Goal: Book appointment/travel/reservation

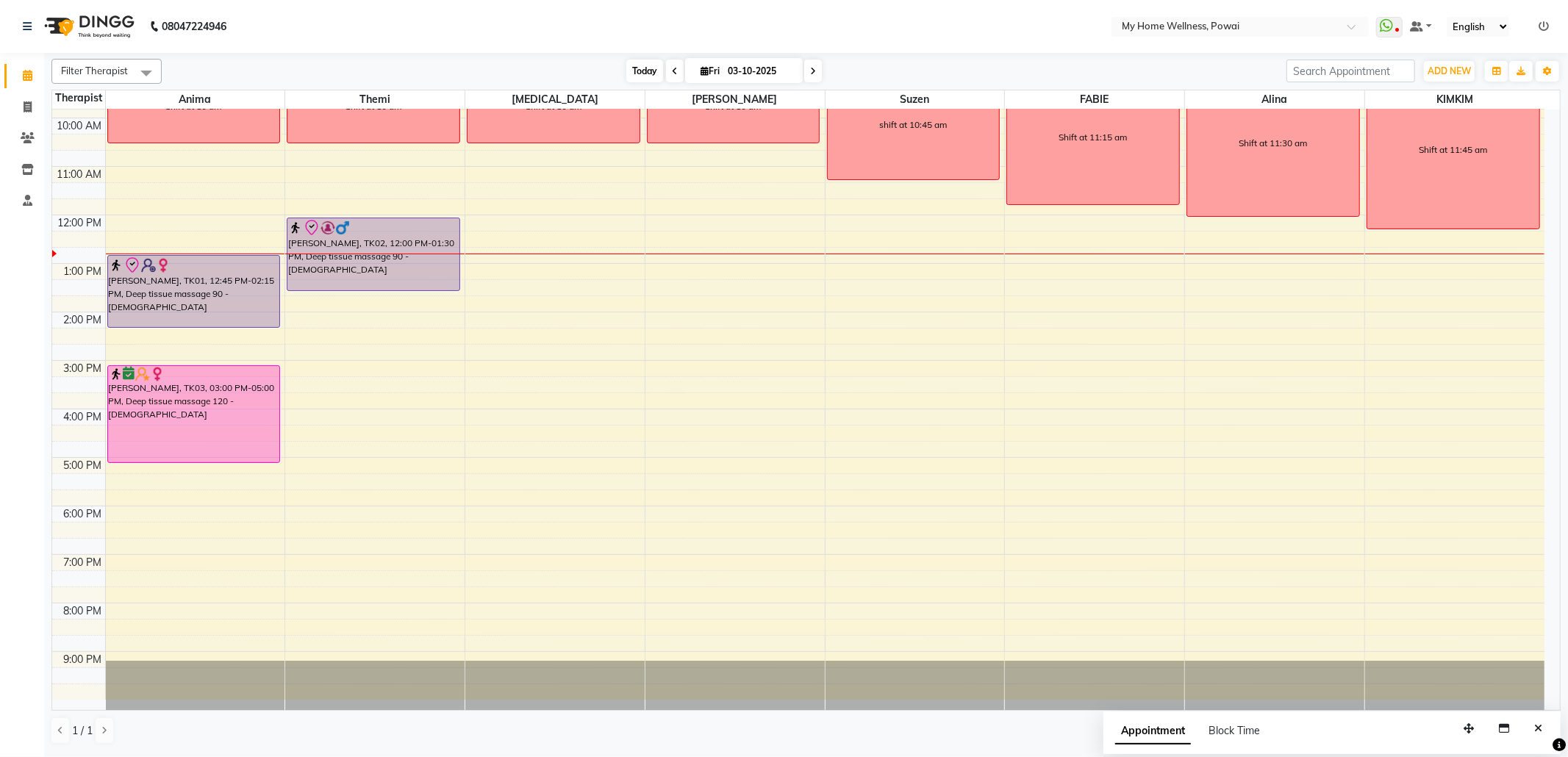
click at [648, 71] on span "Today" at bounding box center [644, 71] width 37 height 23
click at [810, 67] on icon at bounding box center [813, 71] width 6 height 9
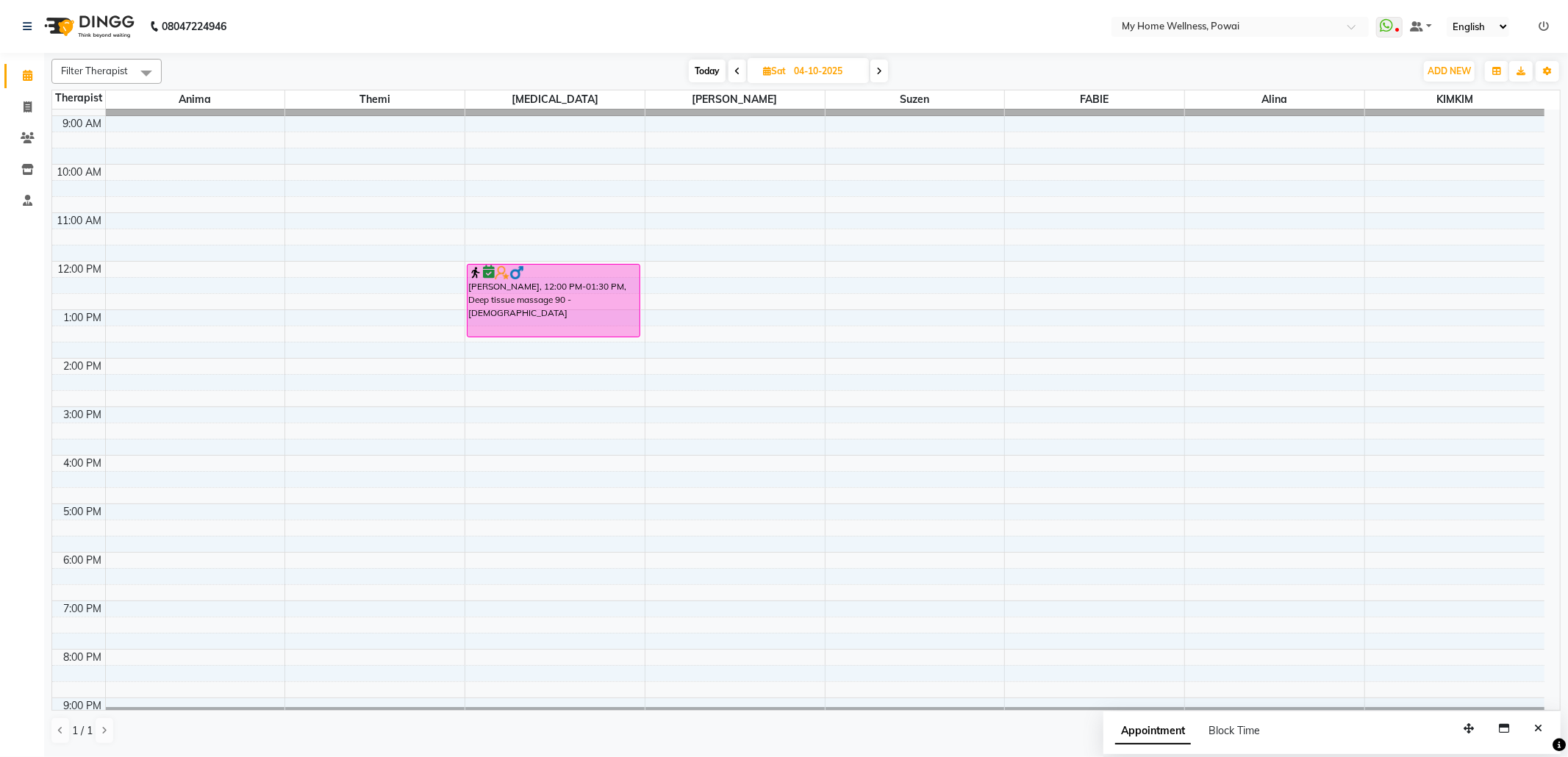
scroll to position [0, 0]
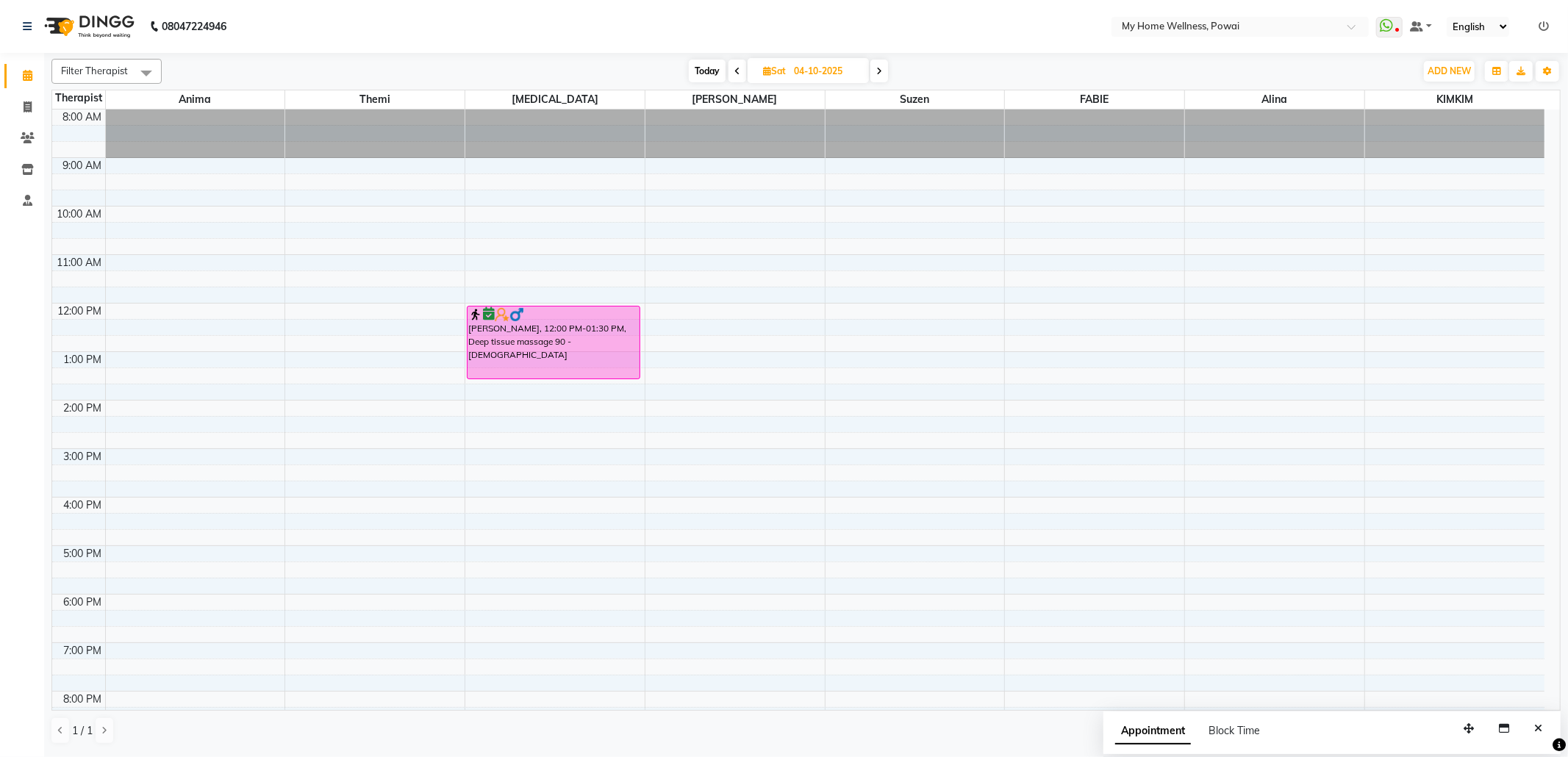
click at [701, 65] on span "Today" at bounding box center [707, 71] width 37 height 23
type input "03-10-2025"
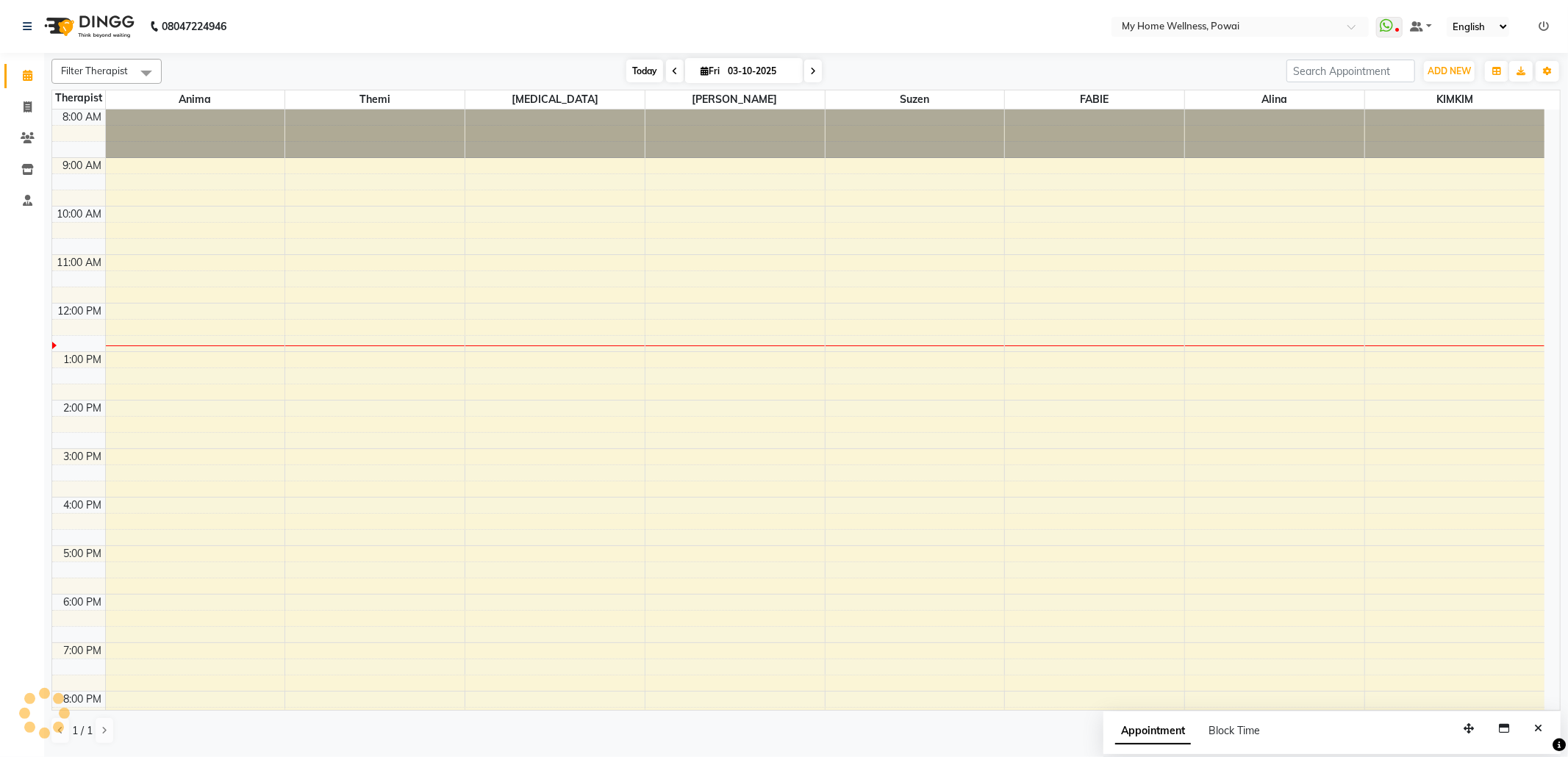
scroll to position [89, 0]
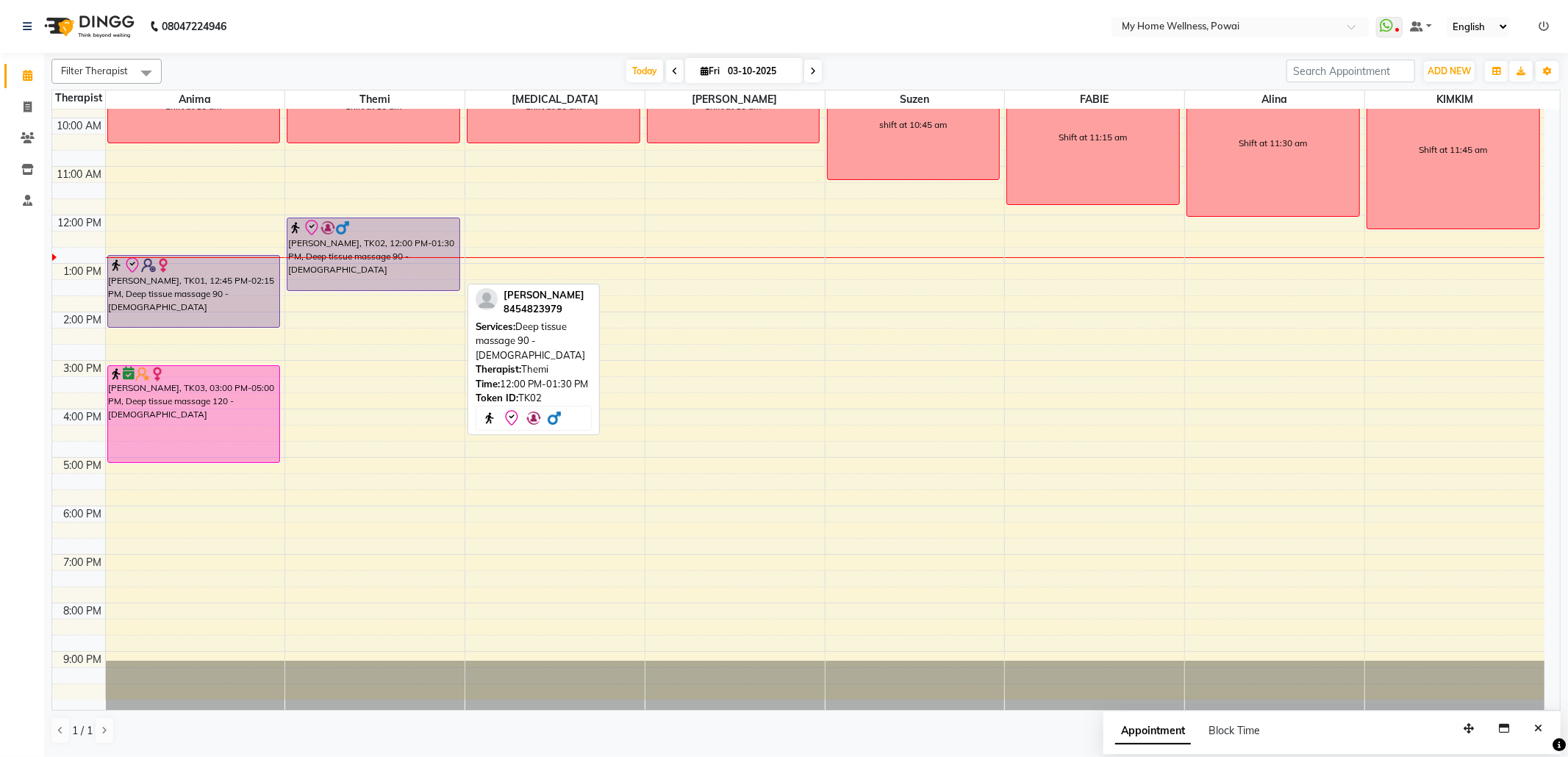
click at [429, 222] on div at bounding box center [373, 228] width 171 height 17
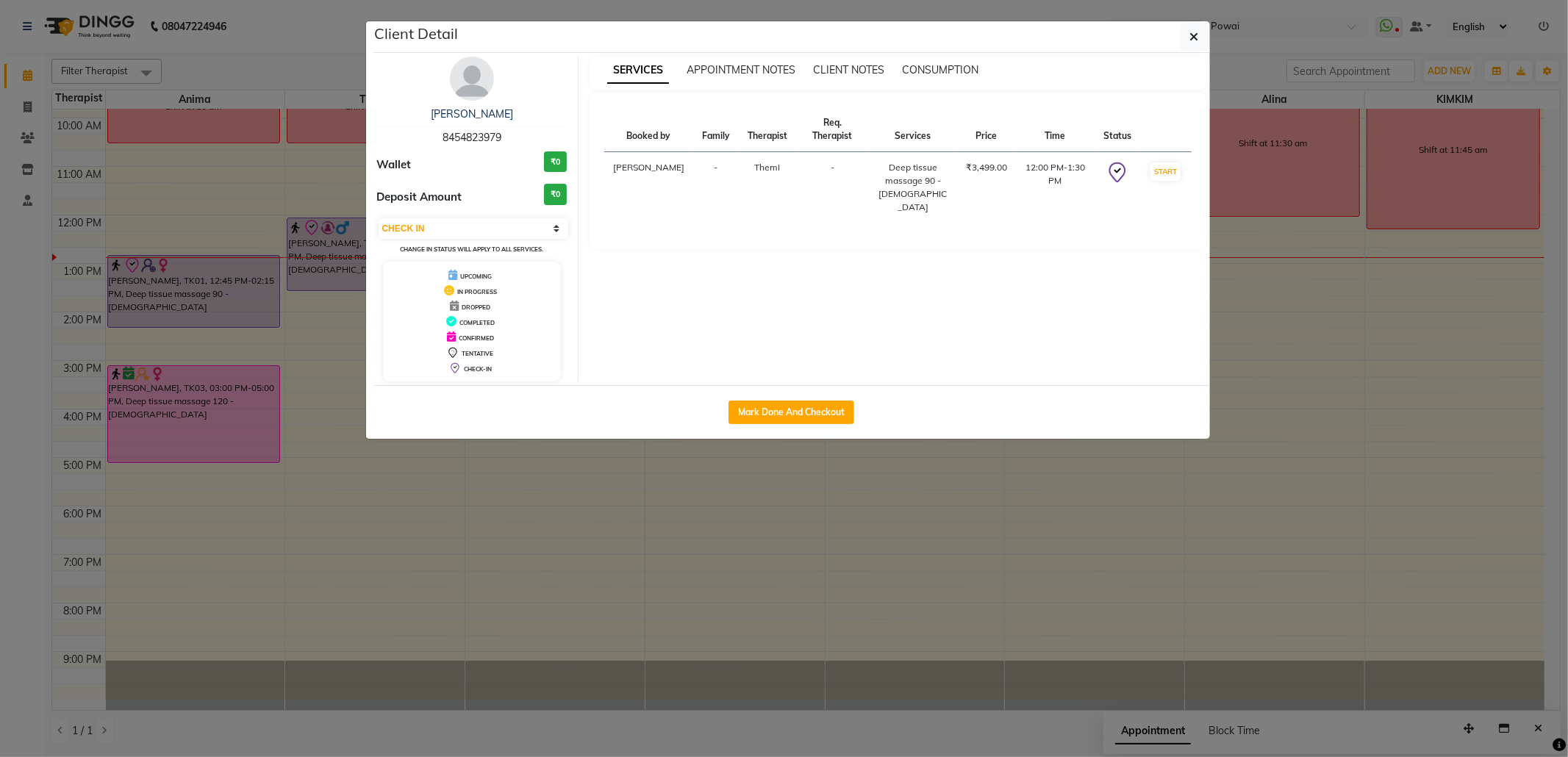
click at [1168, 185] on td "START" at bounding box center [1165, 187] width 50 height 71
click at [1166, 168] on button "START" at bounding box center [1165, 171] width 30 height 18
select select "1"
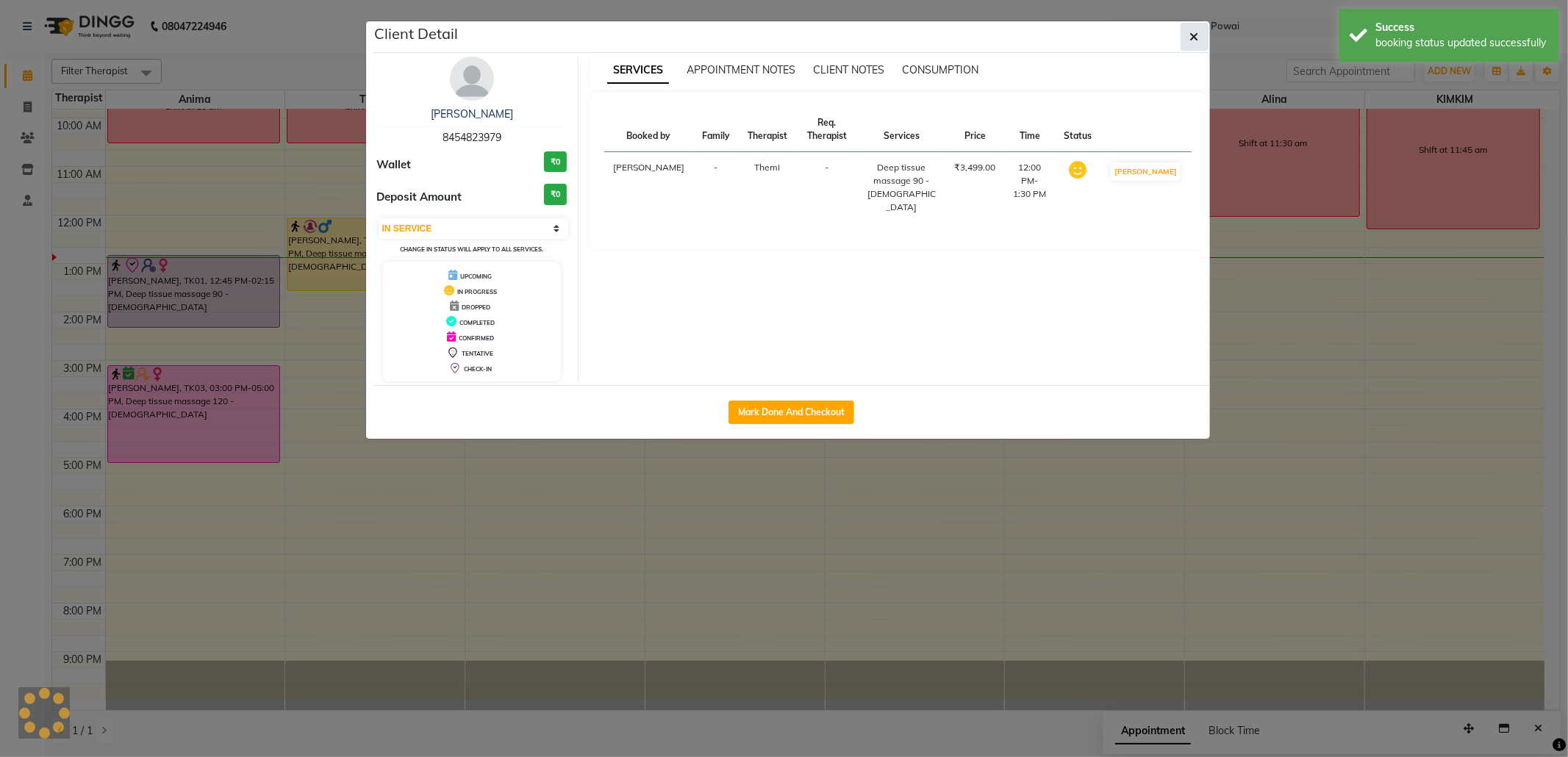
click at [1191, 35] on icon "button" at bounding box center [1195, 37] width 9 height 12
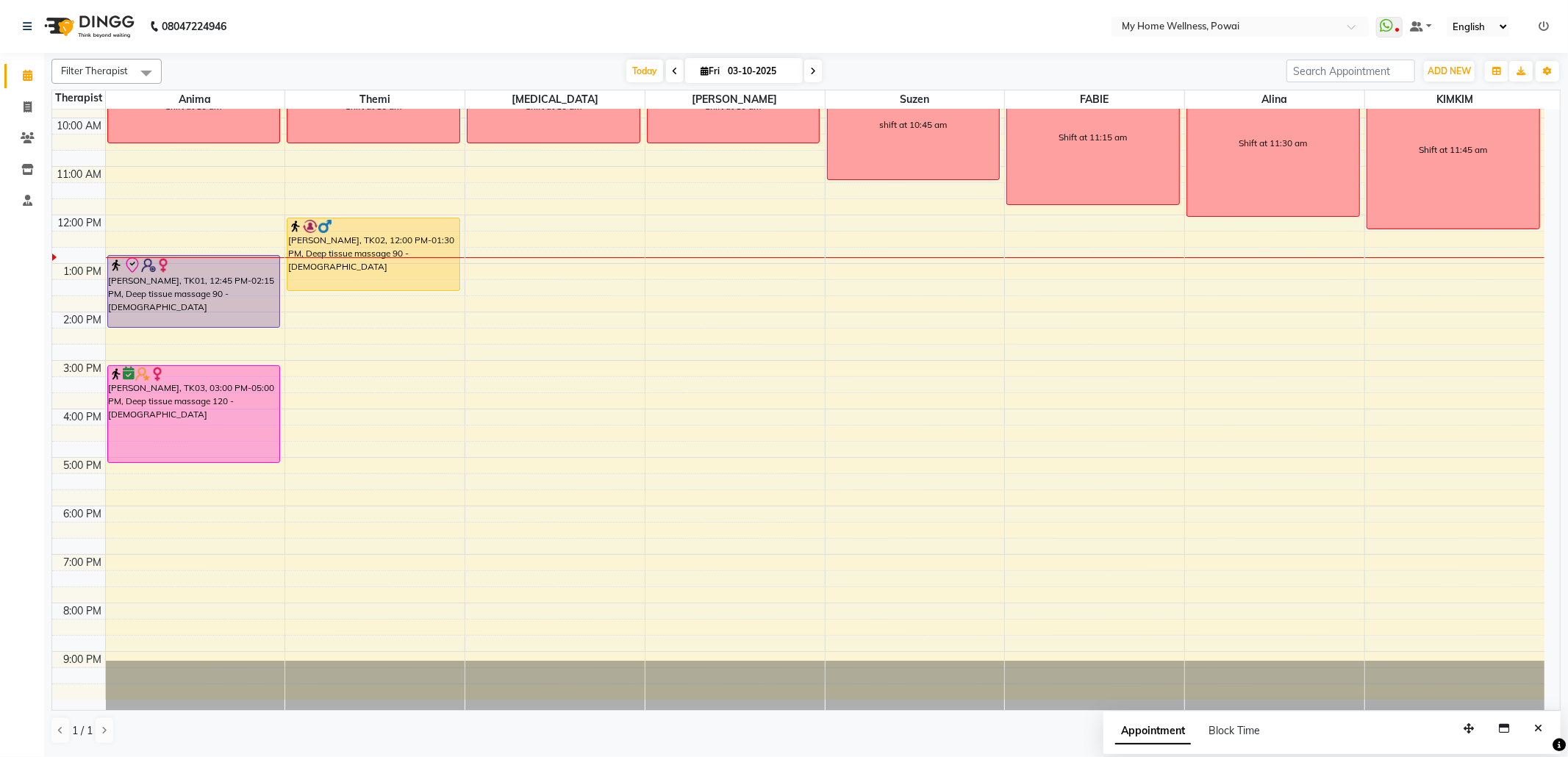
click at [727, 68] on input "03-10-2025" at bounding box center [760, 71] width 74 height 22
select select "10"
select select "2025"
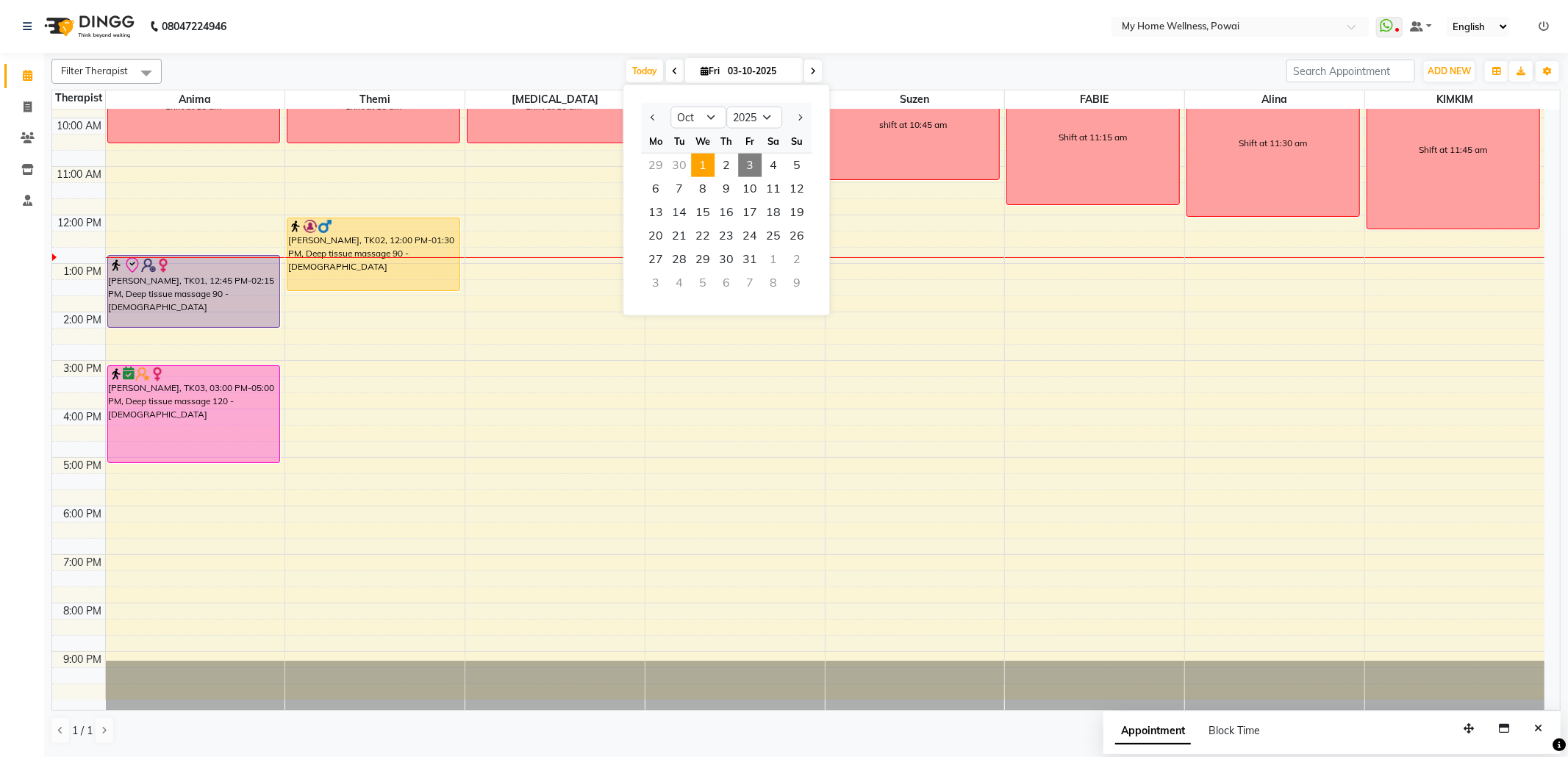
click at [708, 163] on span "1" at bounding box center [702, 164] width 23 height 23
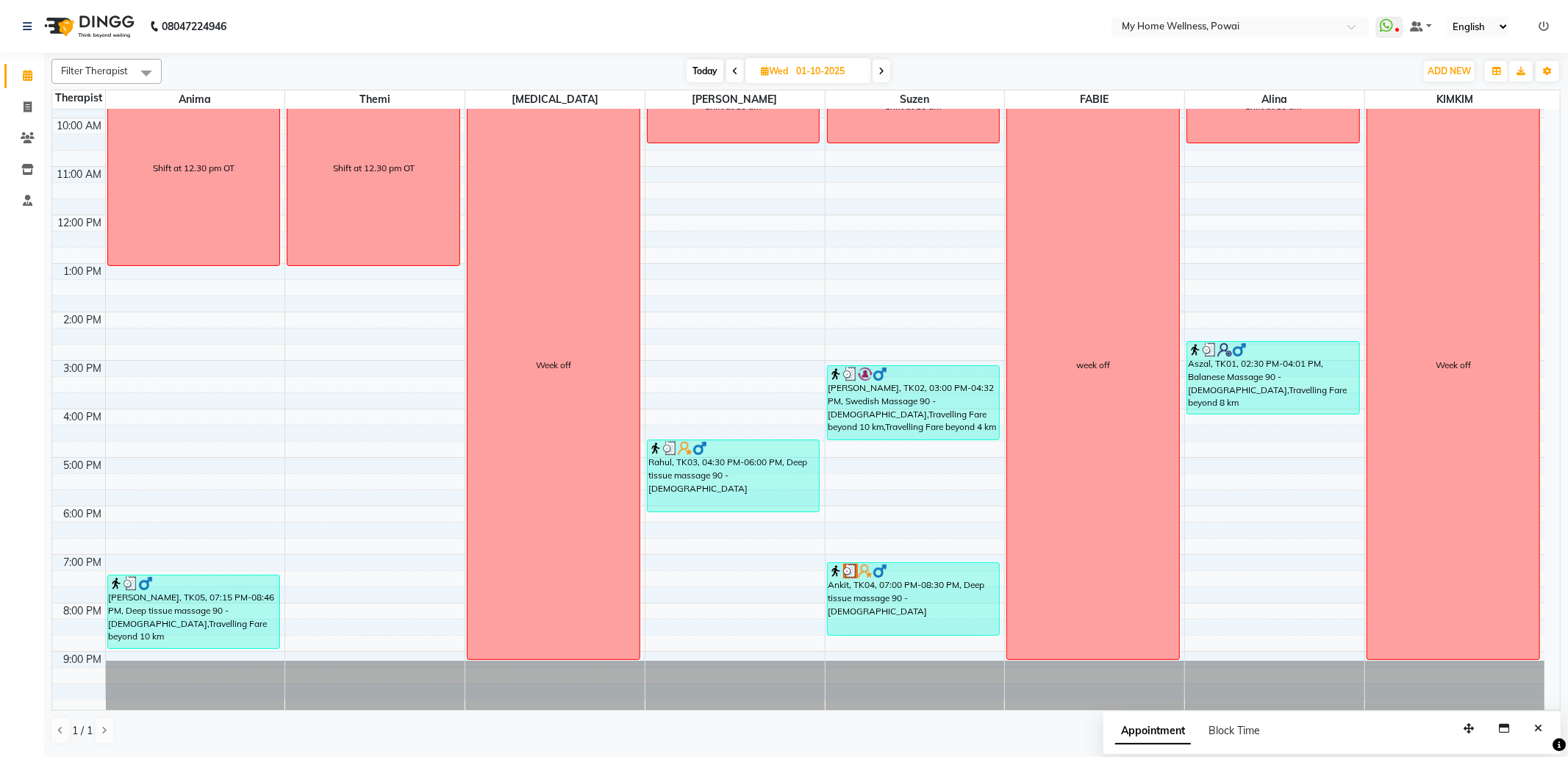
scroll to position [88, 0]
click at [884, 68] on icon at bounding box center [881, 71] width 6 height 9
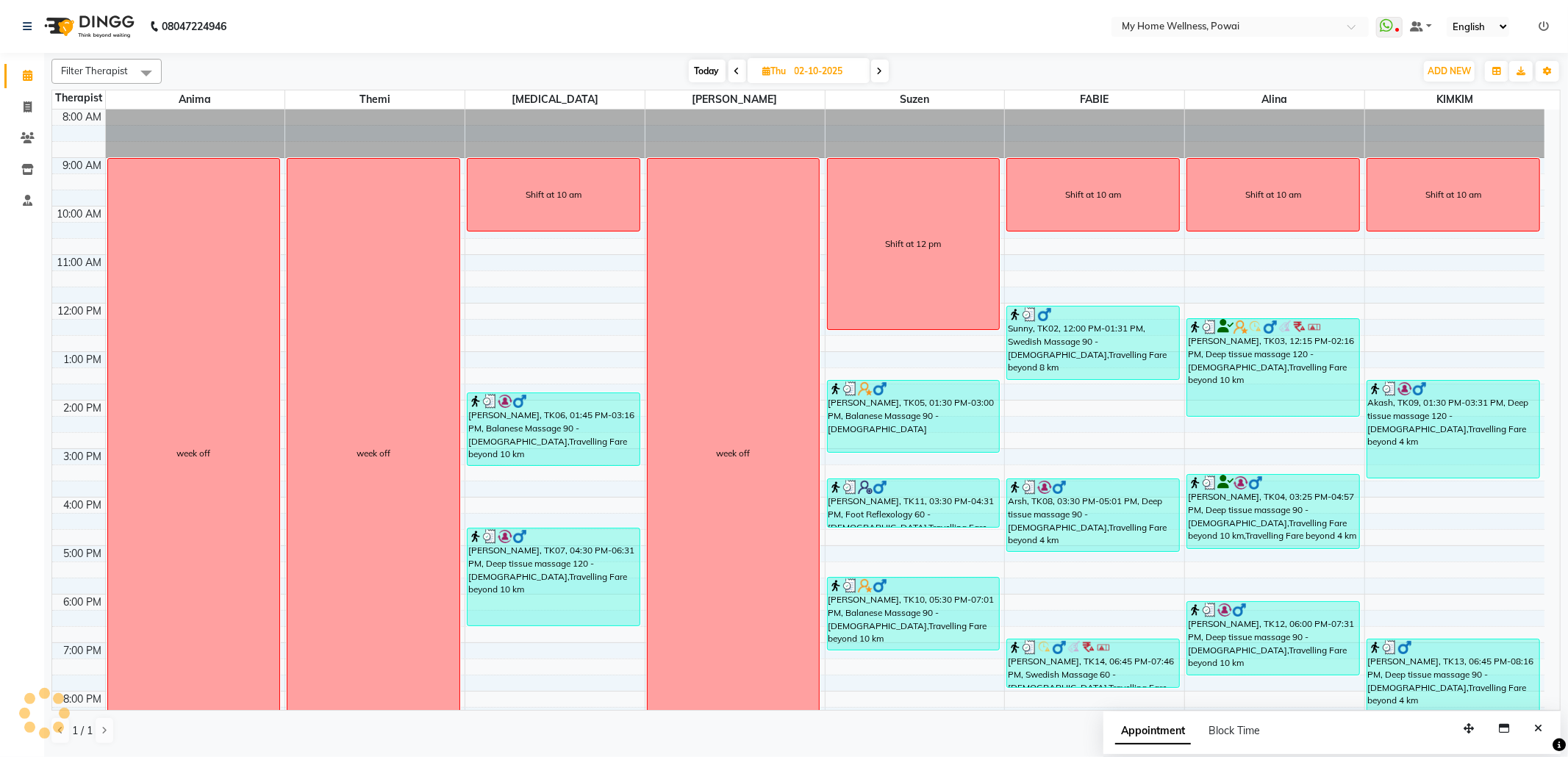
scroll to position [89, 0]
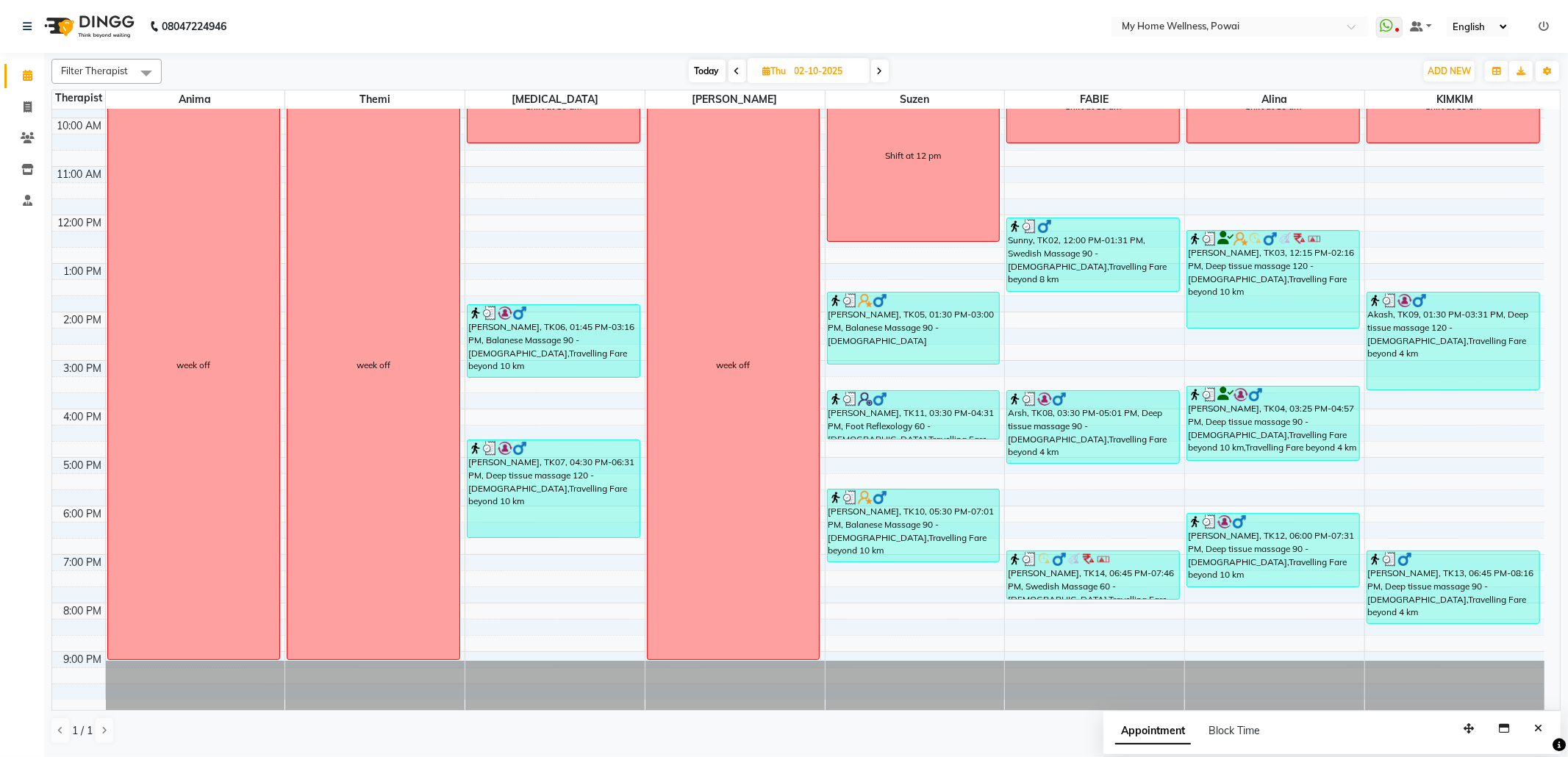
click at [709, 66] on span "Today" at bounding box center [707, 71] width 37 height 23
type input "03-10-2025"
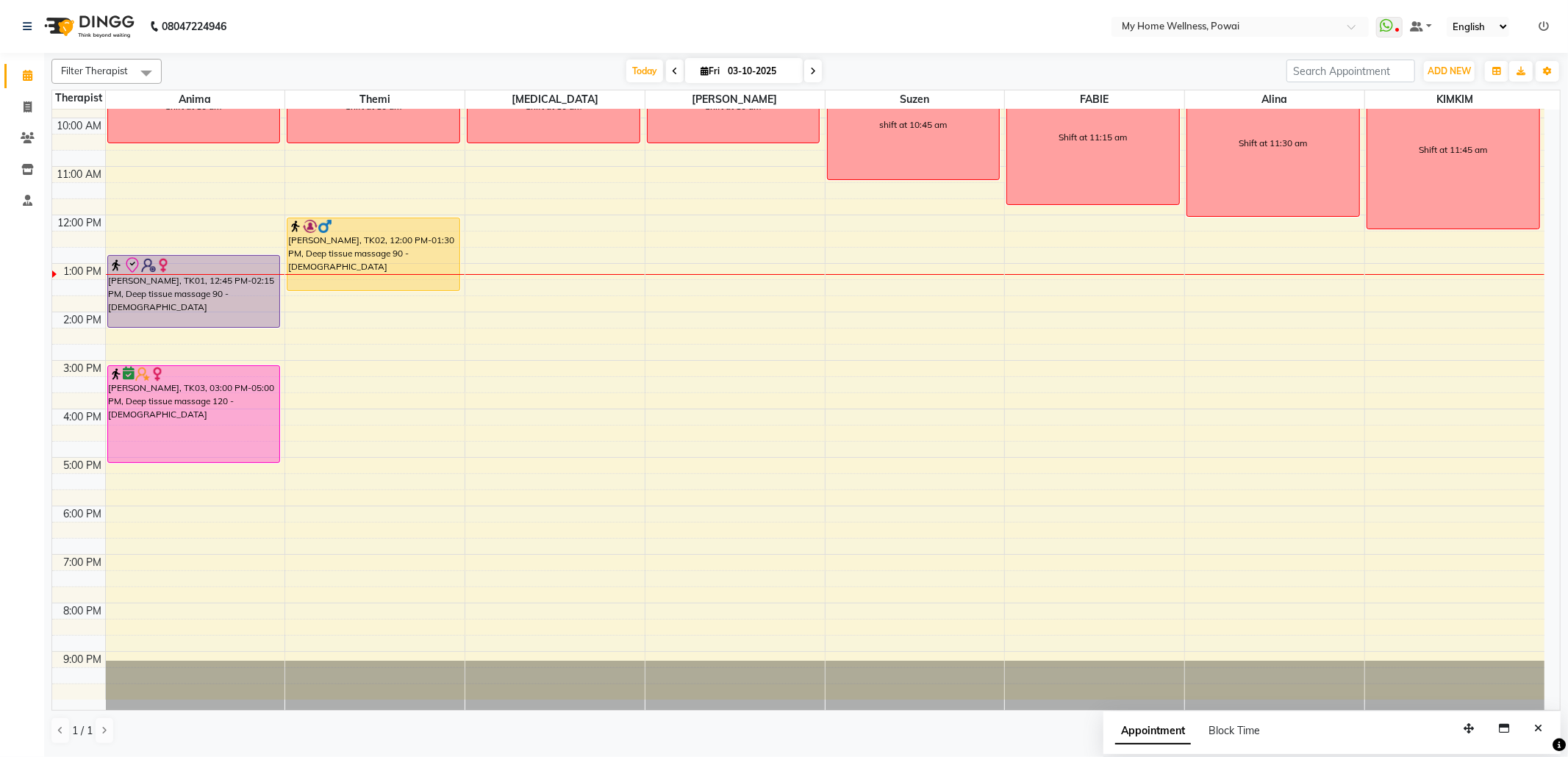
click at [893, 298] on div "8:00 AM 9:00 AM 10:00 AM 11:00 AM 12:00 PM 1:00 PM 2:00 PM 3:00 PM 4:00 PM 5:00…" at bounding box center [798, 360] width 1492 height 678
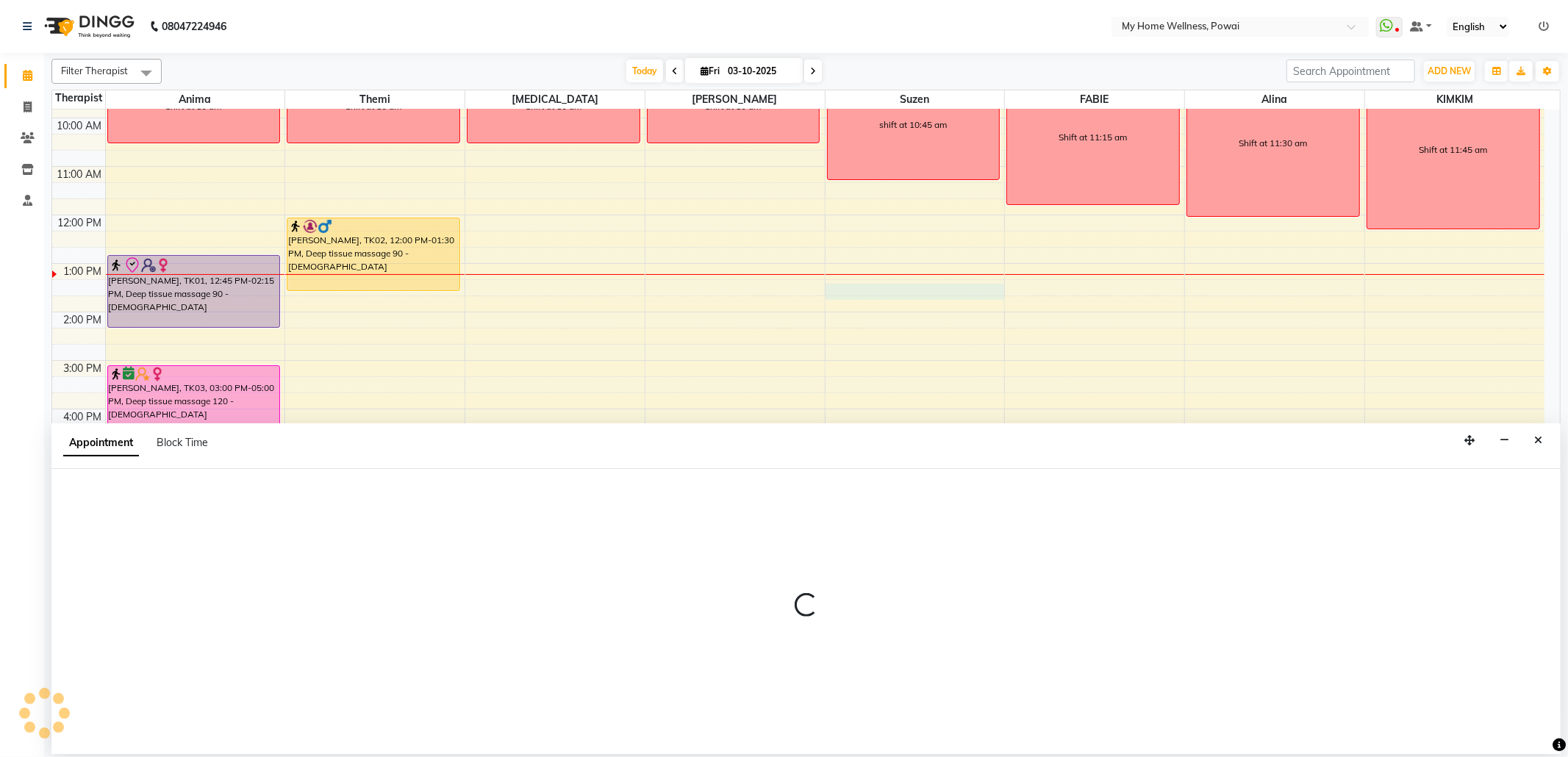
select select "29657"
select select "795"
select select "tentative"
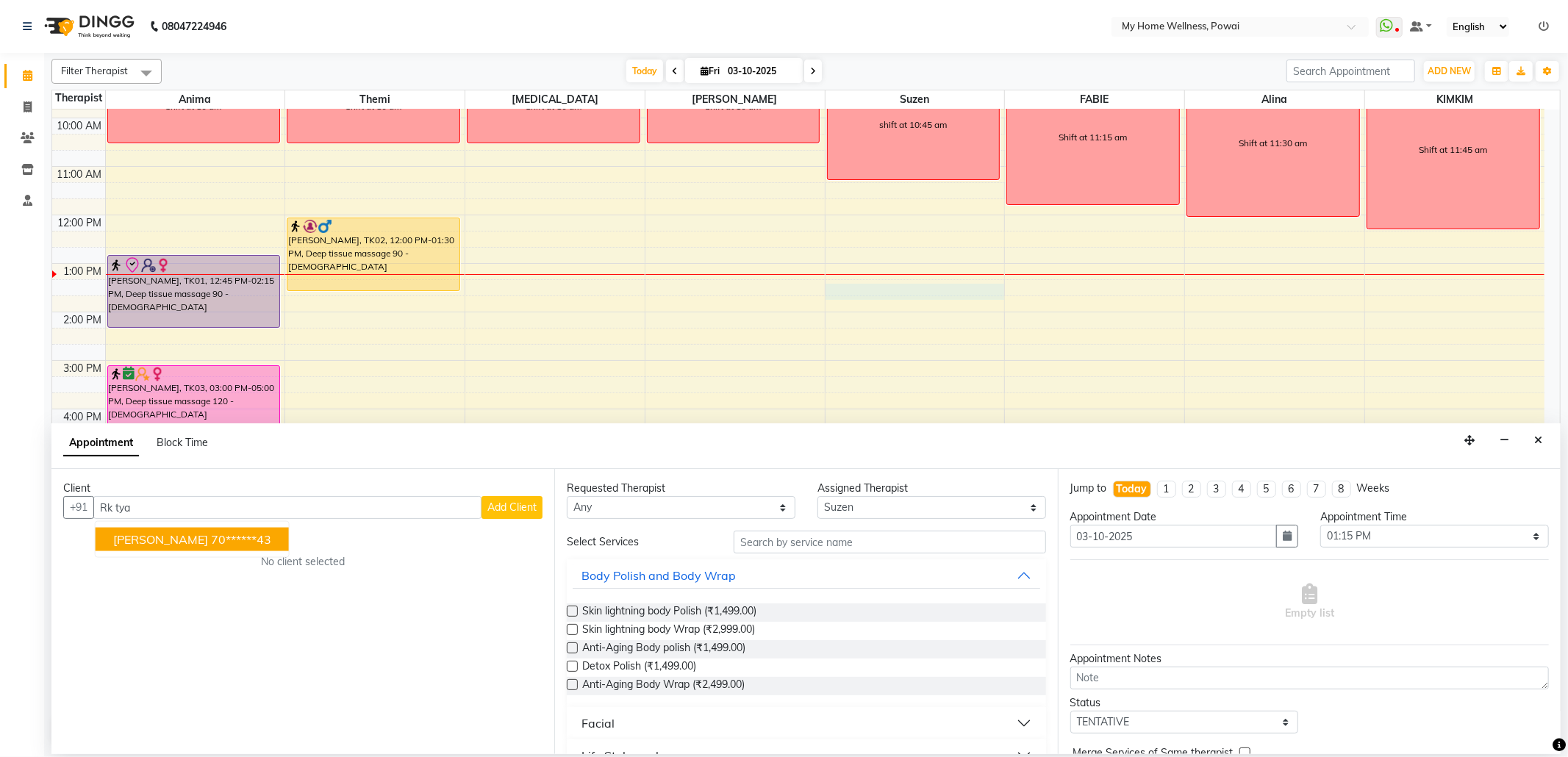
drag, startPoint x: 228, startPoint y: 544, endPoint x: 329, endPoint y: 544, distance: 101.0
click at [227, 544] on button "[PERSON_NAME] 70******43" at bounding box center [192, 538] width 193 height 23
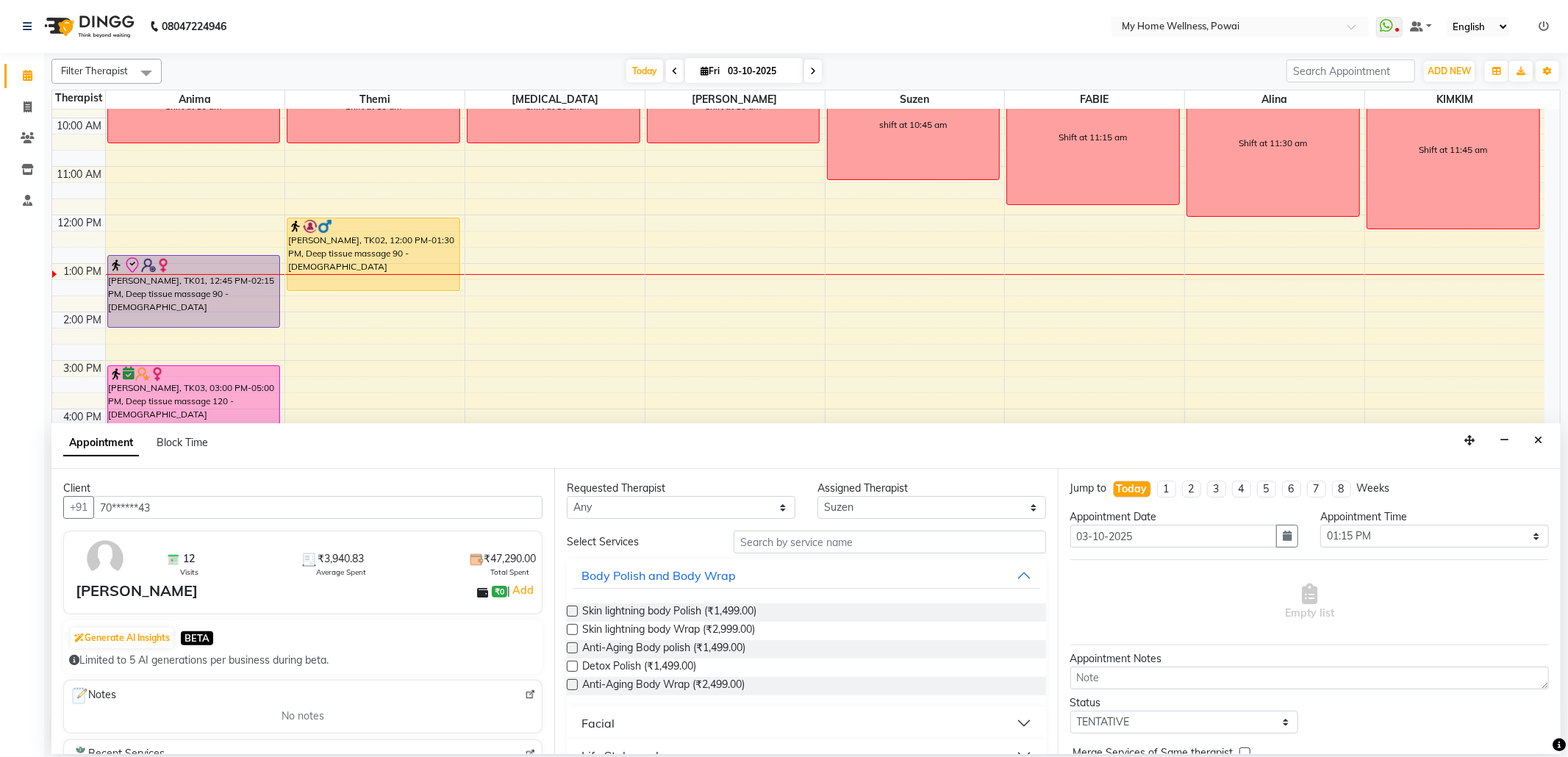
type input "70******43"
click at [856, 542] on input "text" at bounding box center [889, 541] width 312 height 23
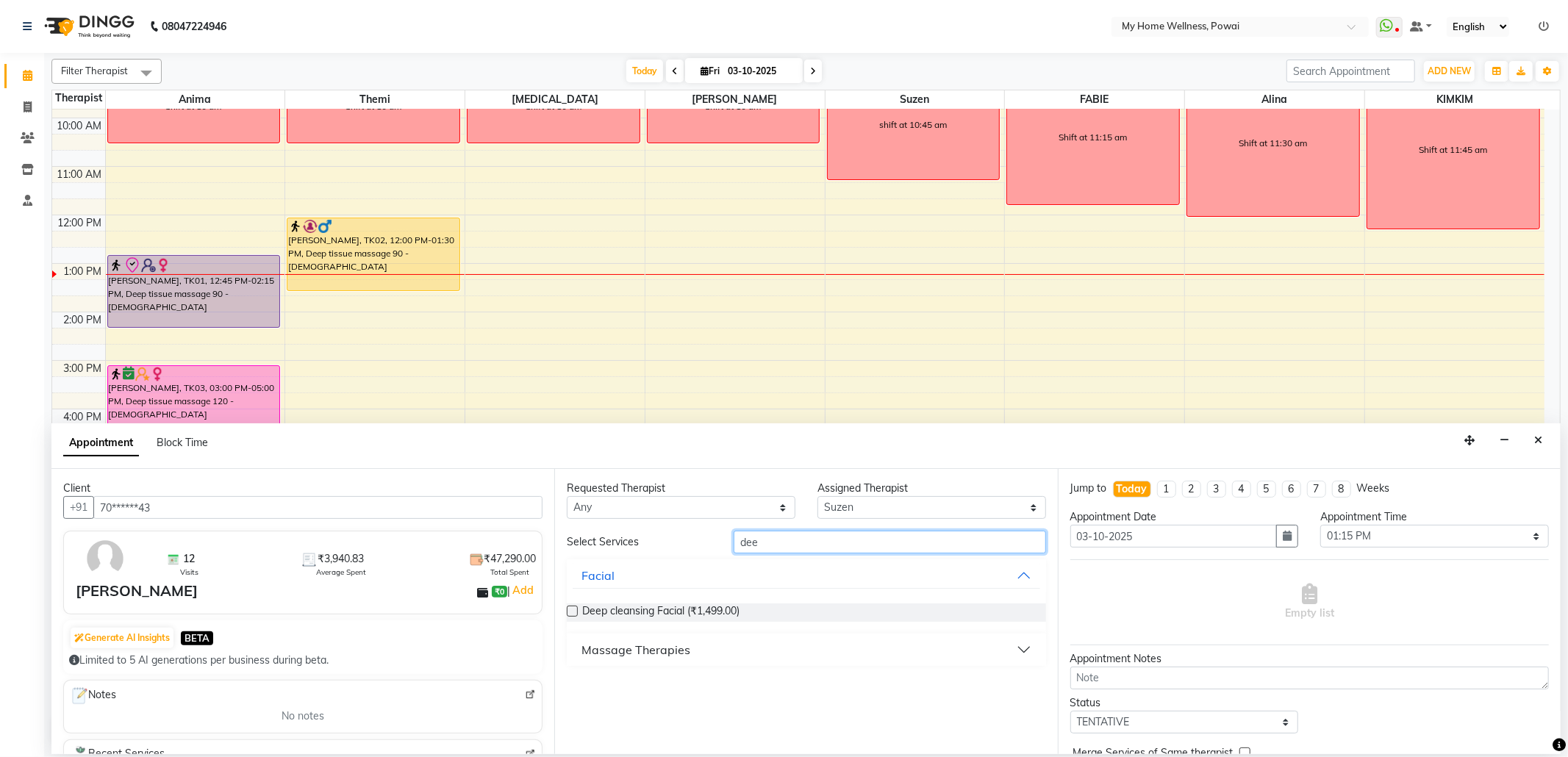
type input "dee"
click at [632, 650] on div "Massage Therapies" at bounding box center [636, 649] width 109 height 17
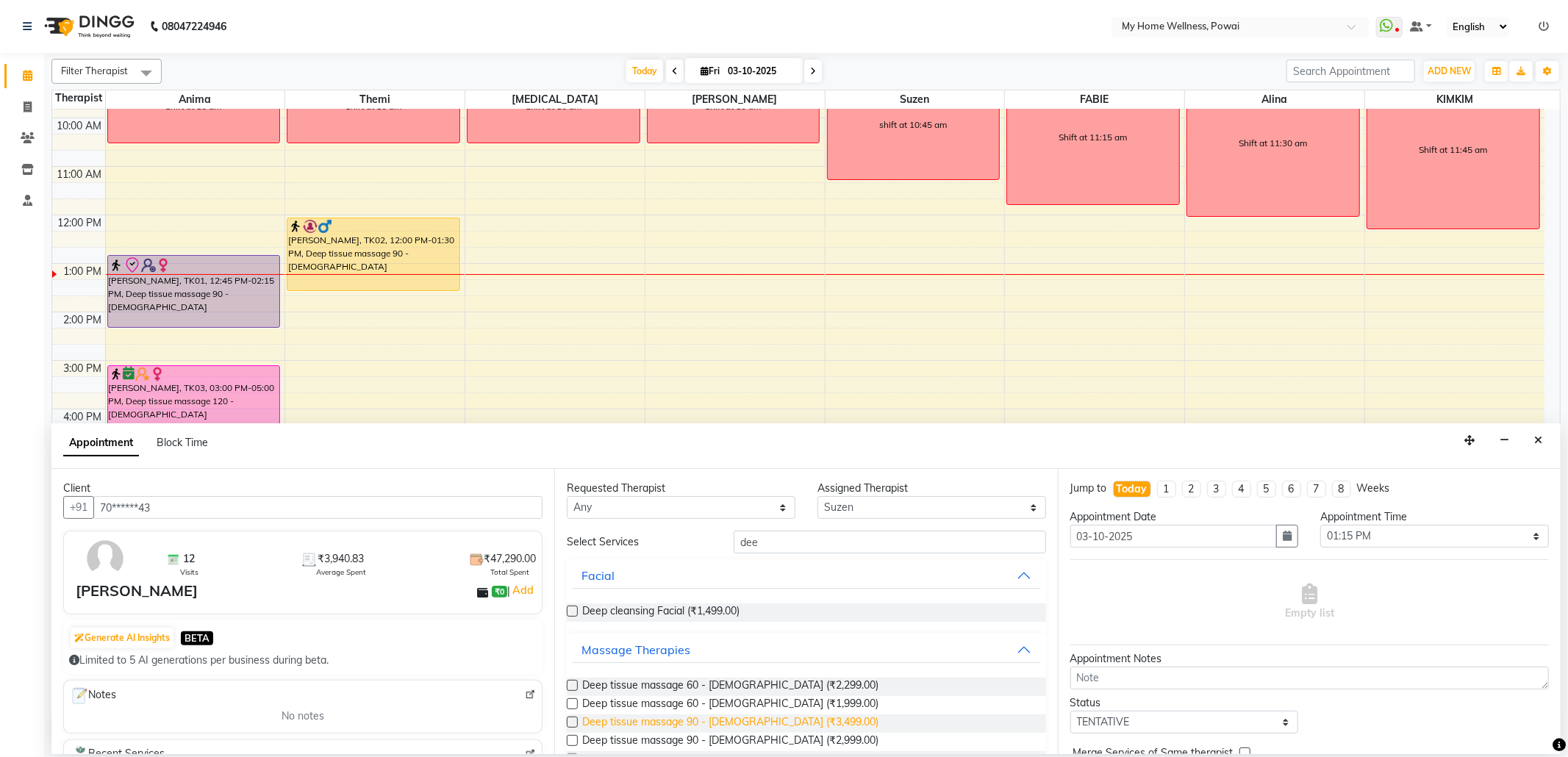
click at [760, 721] on span "Deep tissue massage 90 - [DEMOGRAPHIC_DATA] (₹3,499.00)" at bounding box center [730, 723] width 296 height 18
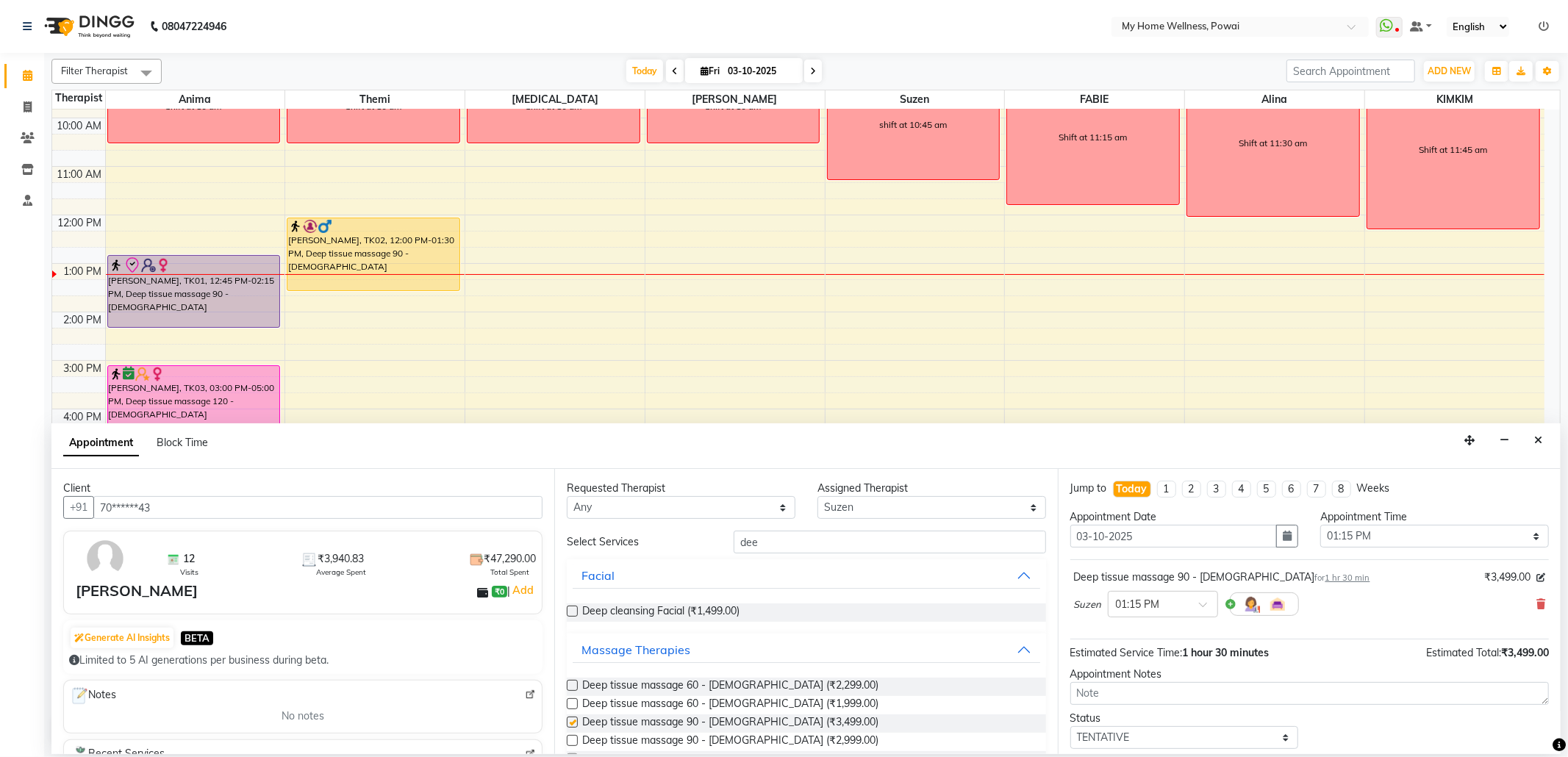
checkbox input "false"
click at [1157, 739] on select "Select TENTATIVE CONFIRM CHECK-IN UPCOMING" at bounding box center [1184, 737] width 228 height 23
select select "confirm booking"
click at [1070, 728] on select "Select TENTATIVE CONFIRM CHECK-IN UPCOMING" at bounding box center [1184, 737] width 228 height 23
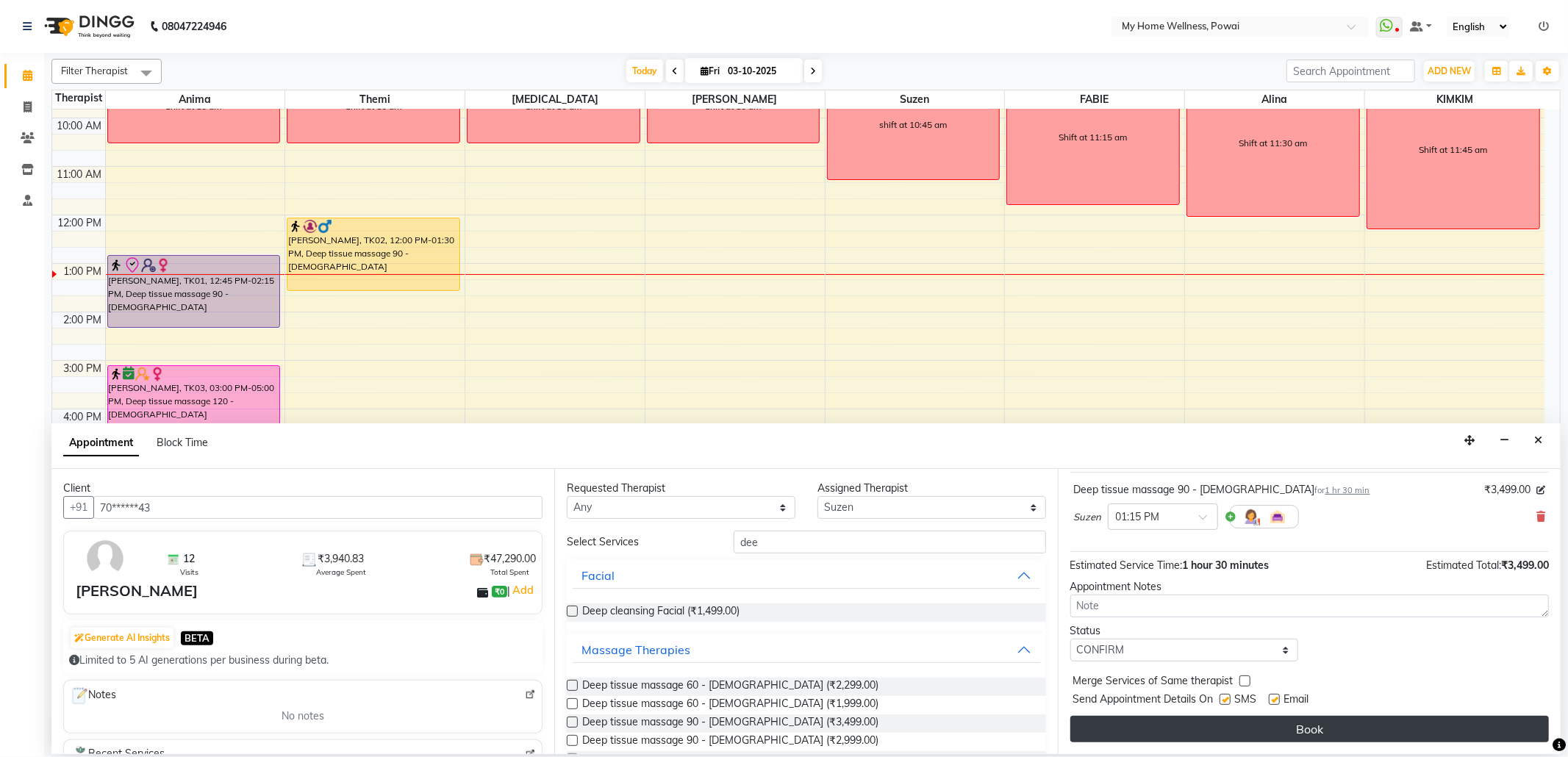
click at [1153, 725] on button "Book" at bounding box center [1309, 728] width 479 height 26
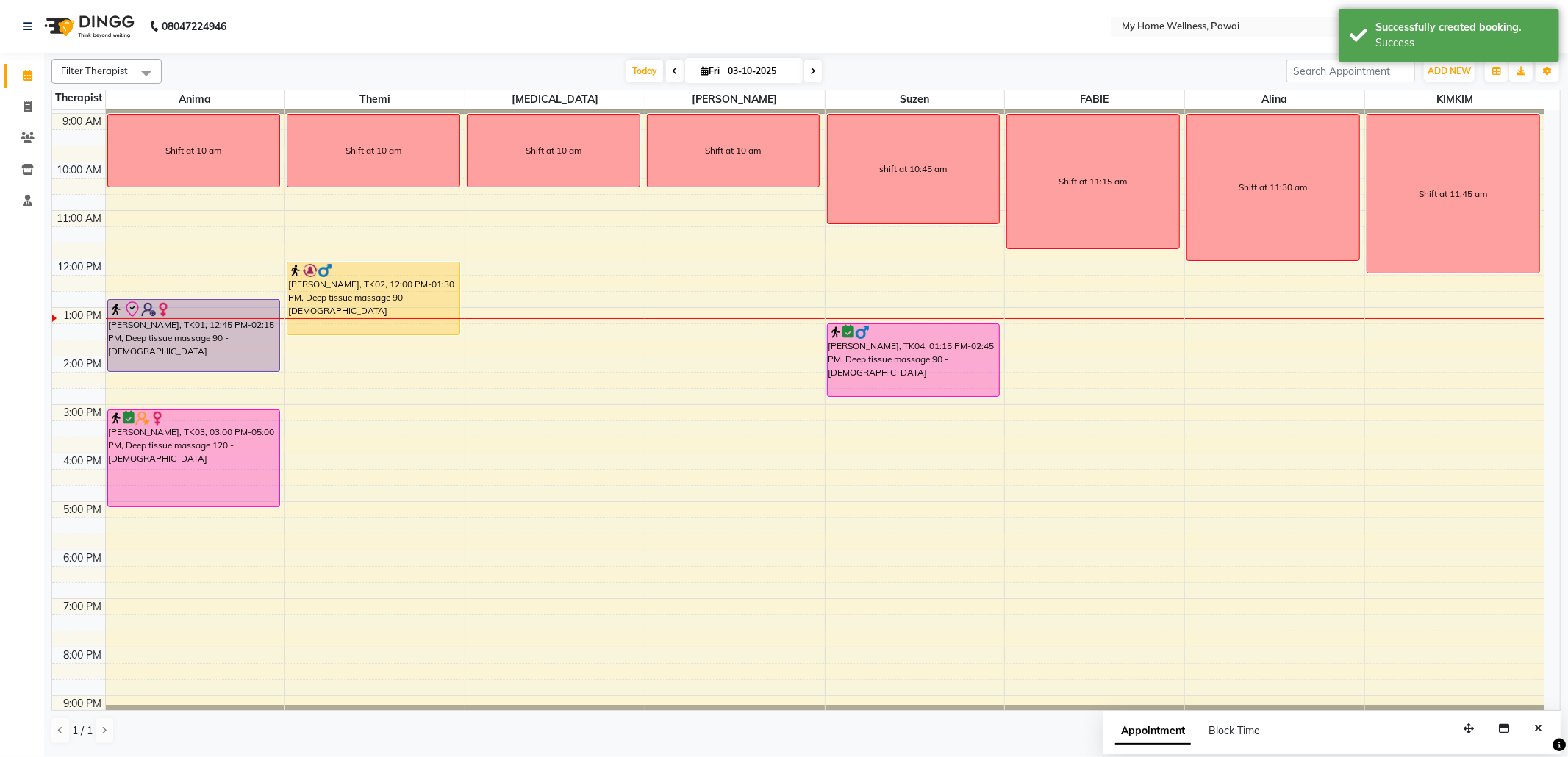
scroll to position [0, 0]
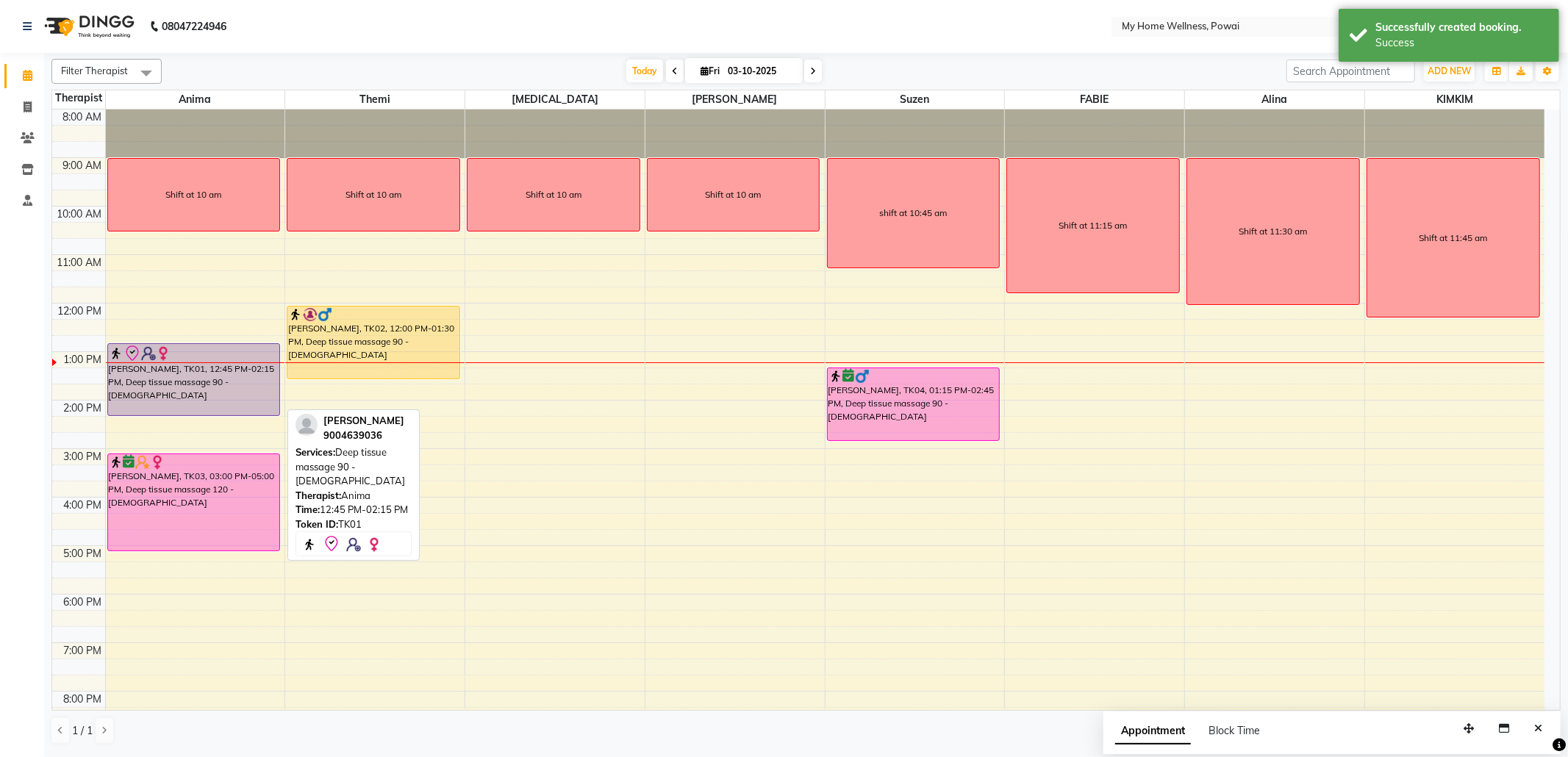
click at [178, 356] on div at bounding box center [194, 353] width 171 height 17
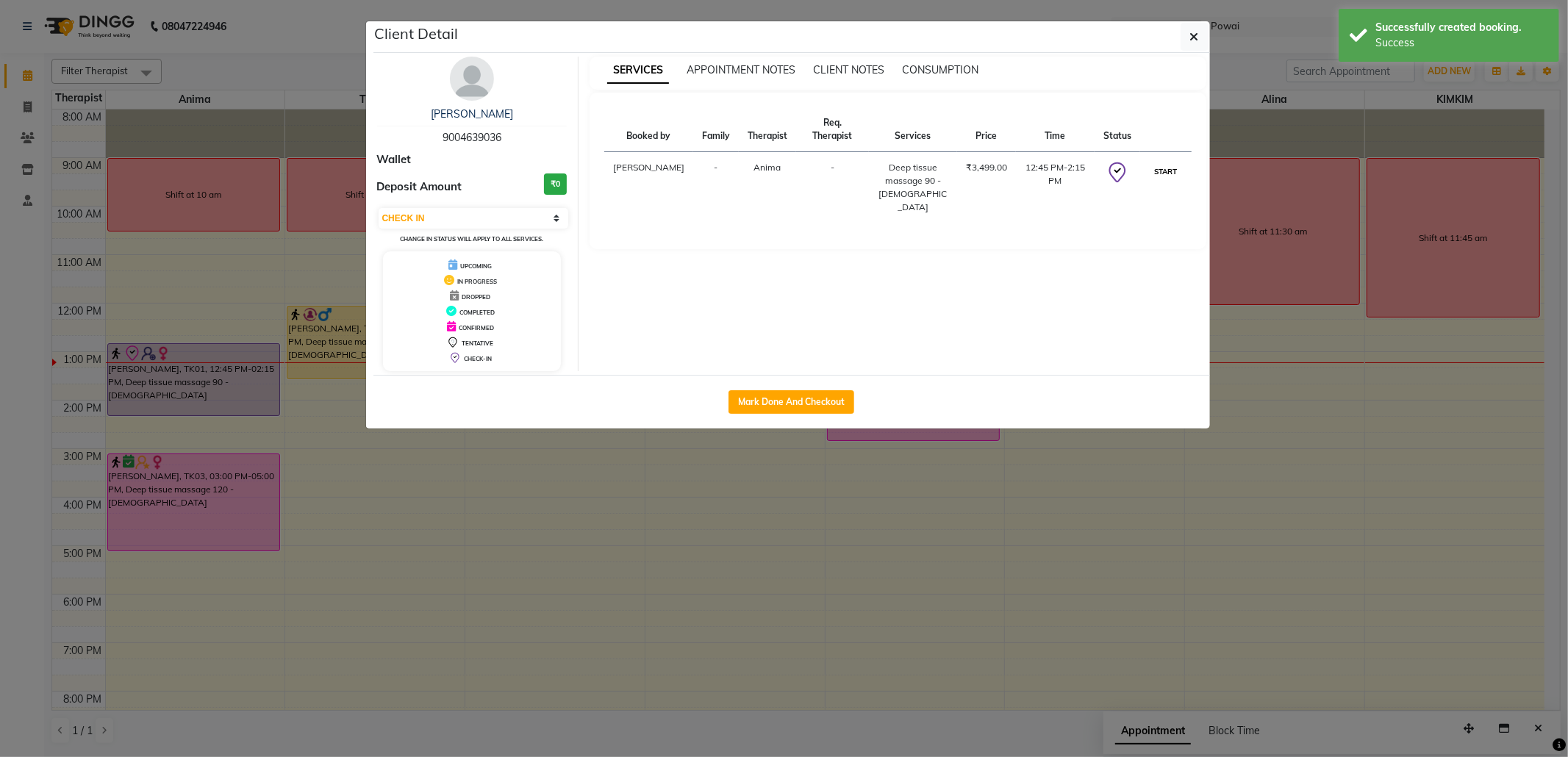
click at [1159, 178] on button "START" at bounding box center [1165, 171] width 30 height 18
select select "1"
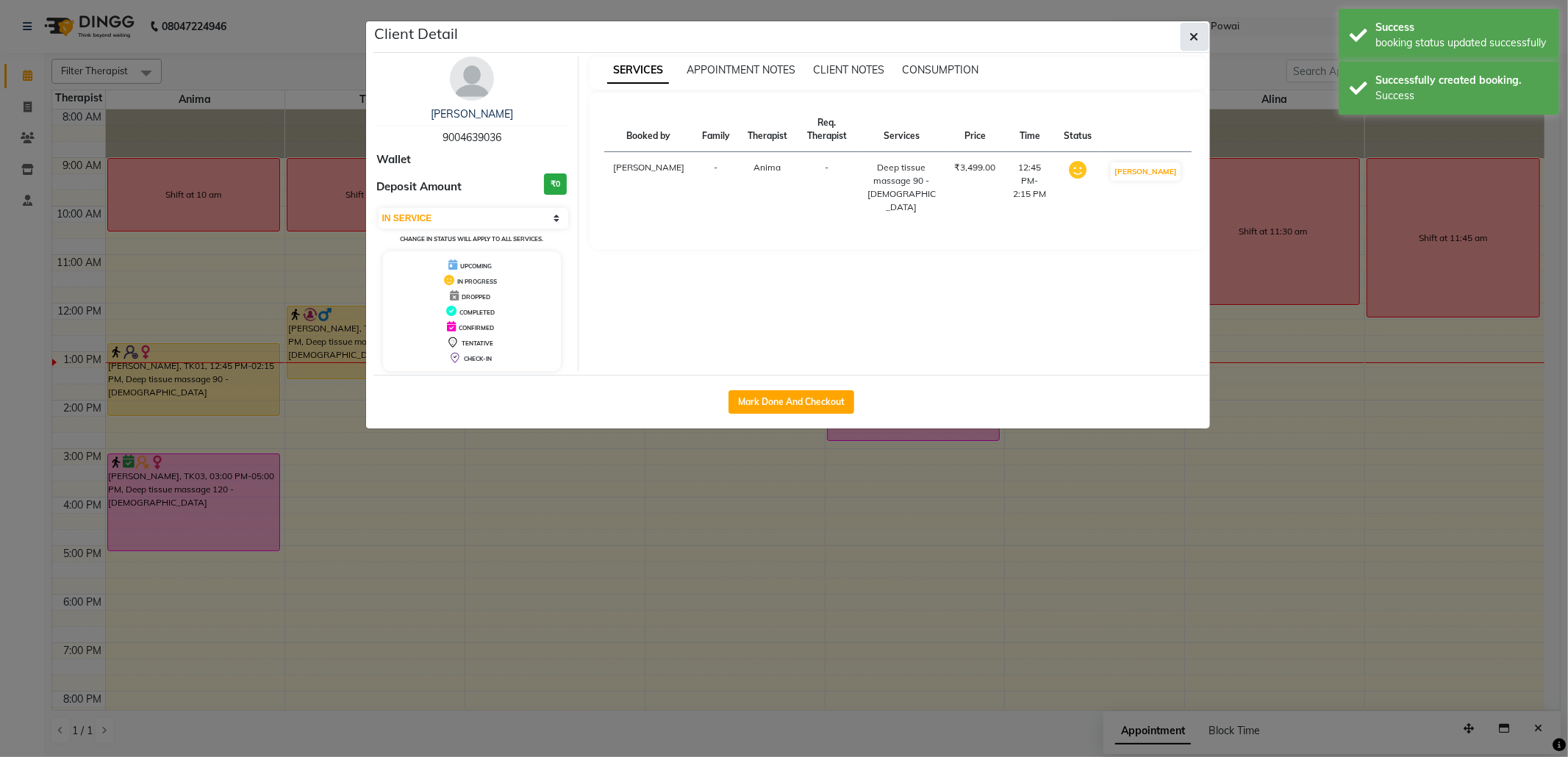
click at [1197, 37] on icon "button" at bounding box center [1195, 37] width 9 height 12
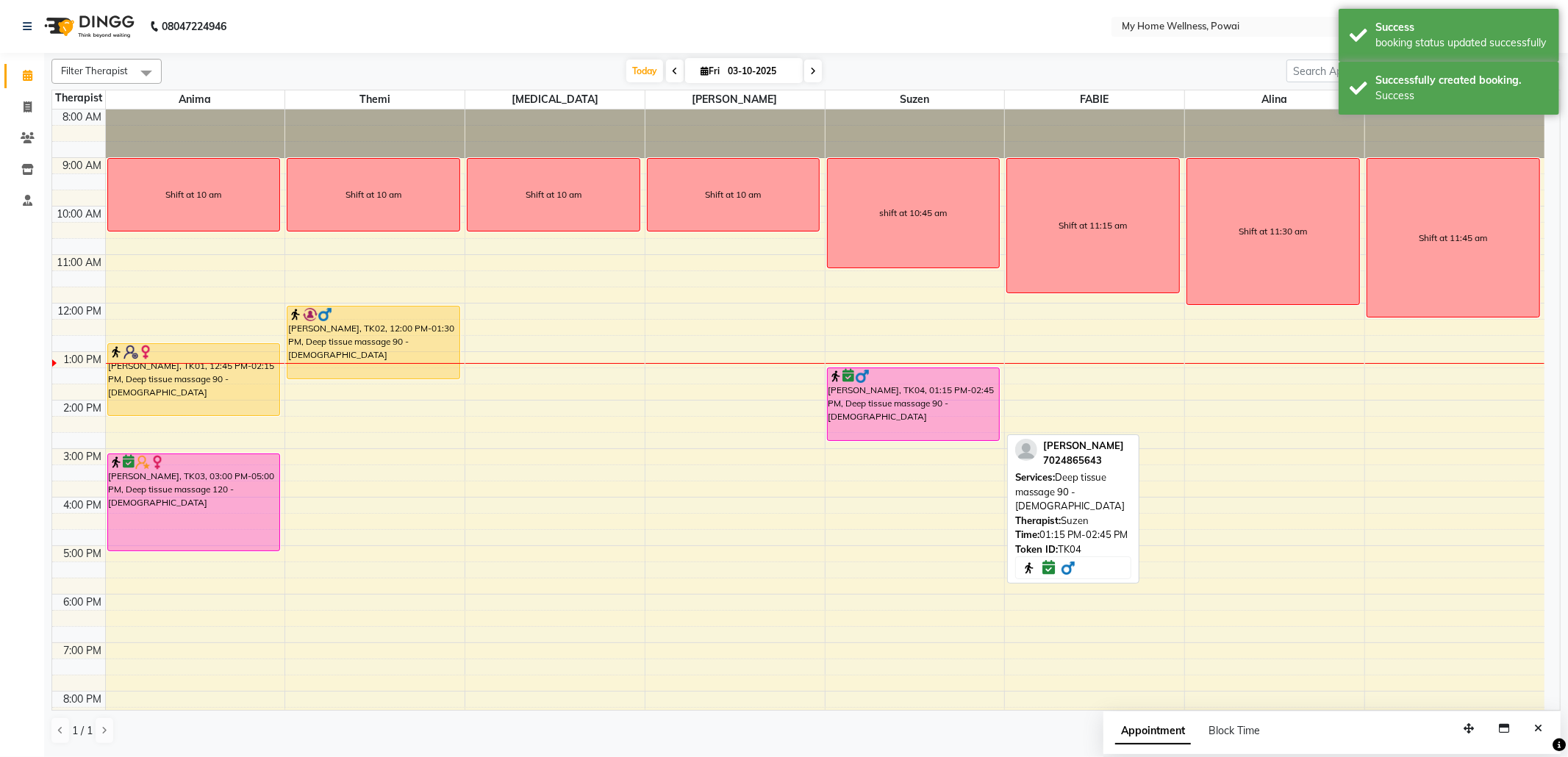
click at [971, 397] on div "[PERSON_NAME], TK04, 01:15 PM-02:45 PM, Deep tissue massage 90 - [DEMOGRAPHIC_D…" at bounding box center [914, 404] width 172 height 72
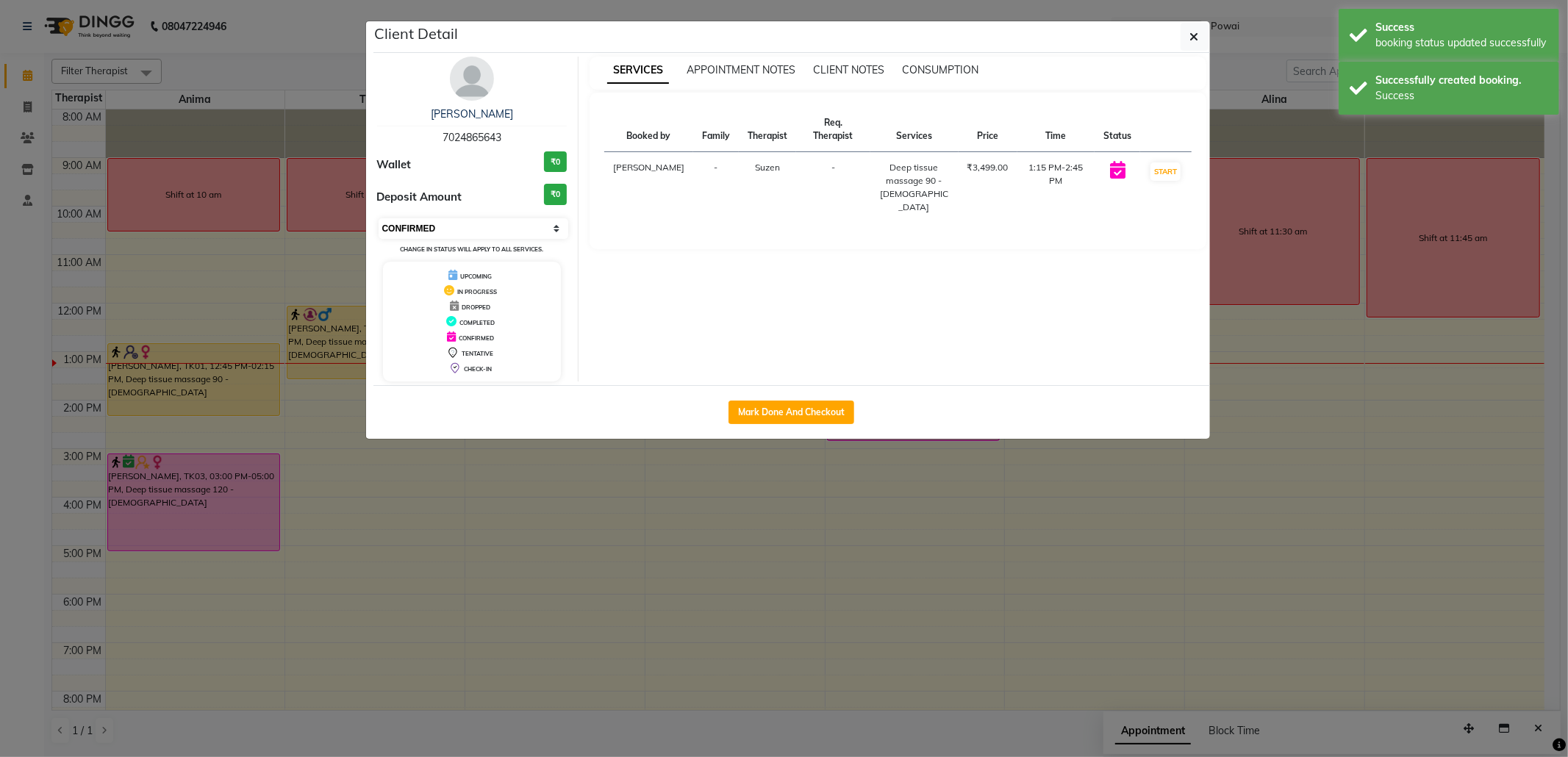
click at [529, 231] on select "Select IN SERVICE CONFIRMED TENTATIVE CHECK IN MARK DONE DROPPED UPCOMING" at bounding box center [473, 228] width 190 height 20
select select "8"
click at [379, 219] on select "Select IN SERVICE CONFIRMED TENTATIVE CHECK IN MARK DONE DROPPED UPCOMING" at bounding box center [473, 228] width 190 height 20
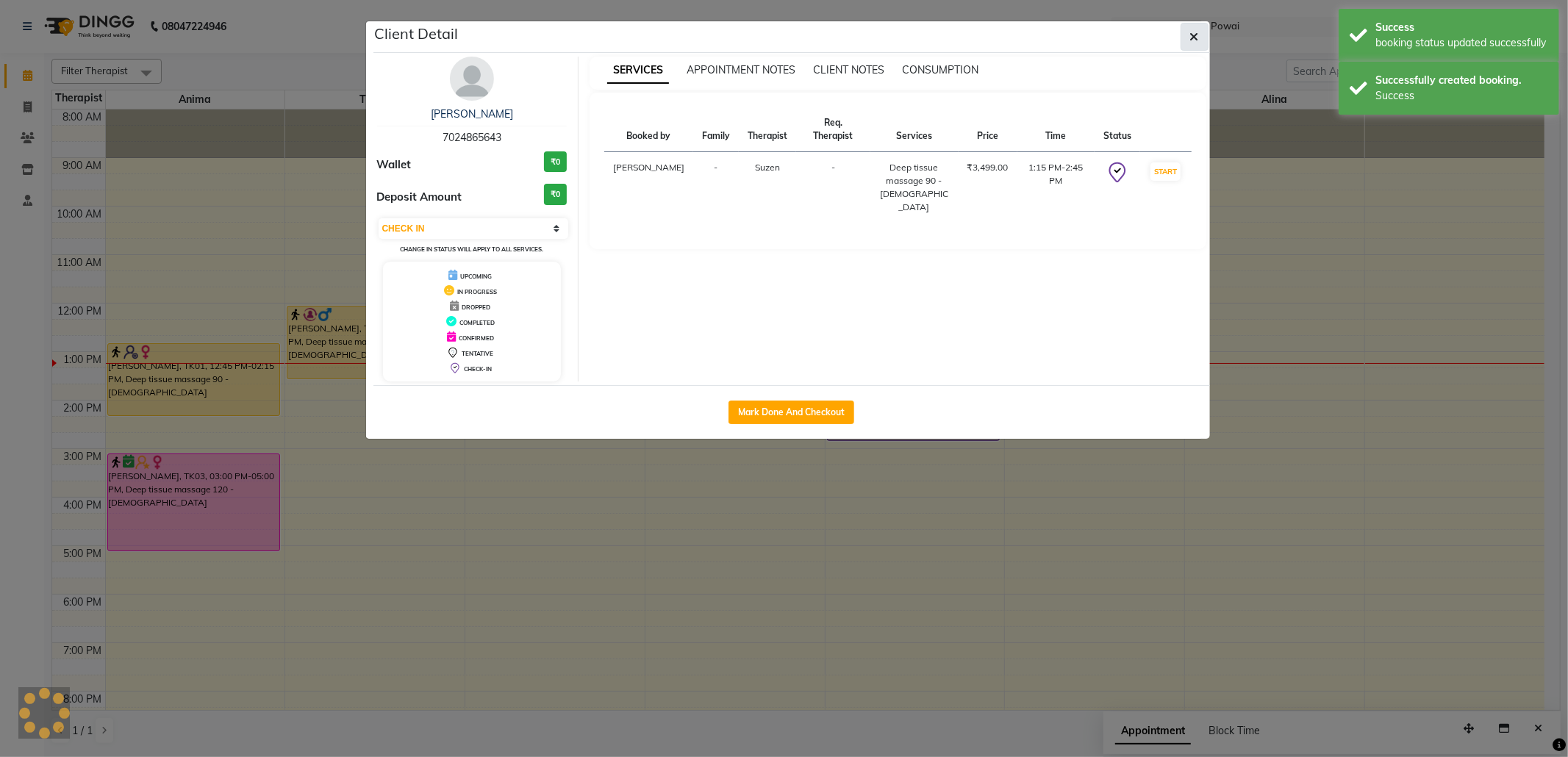
click at [1192, 25] on button "button" at bounding box center [1194, 36] width 28 height 28
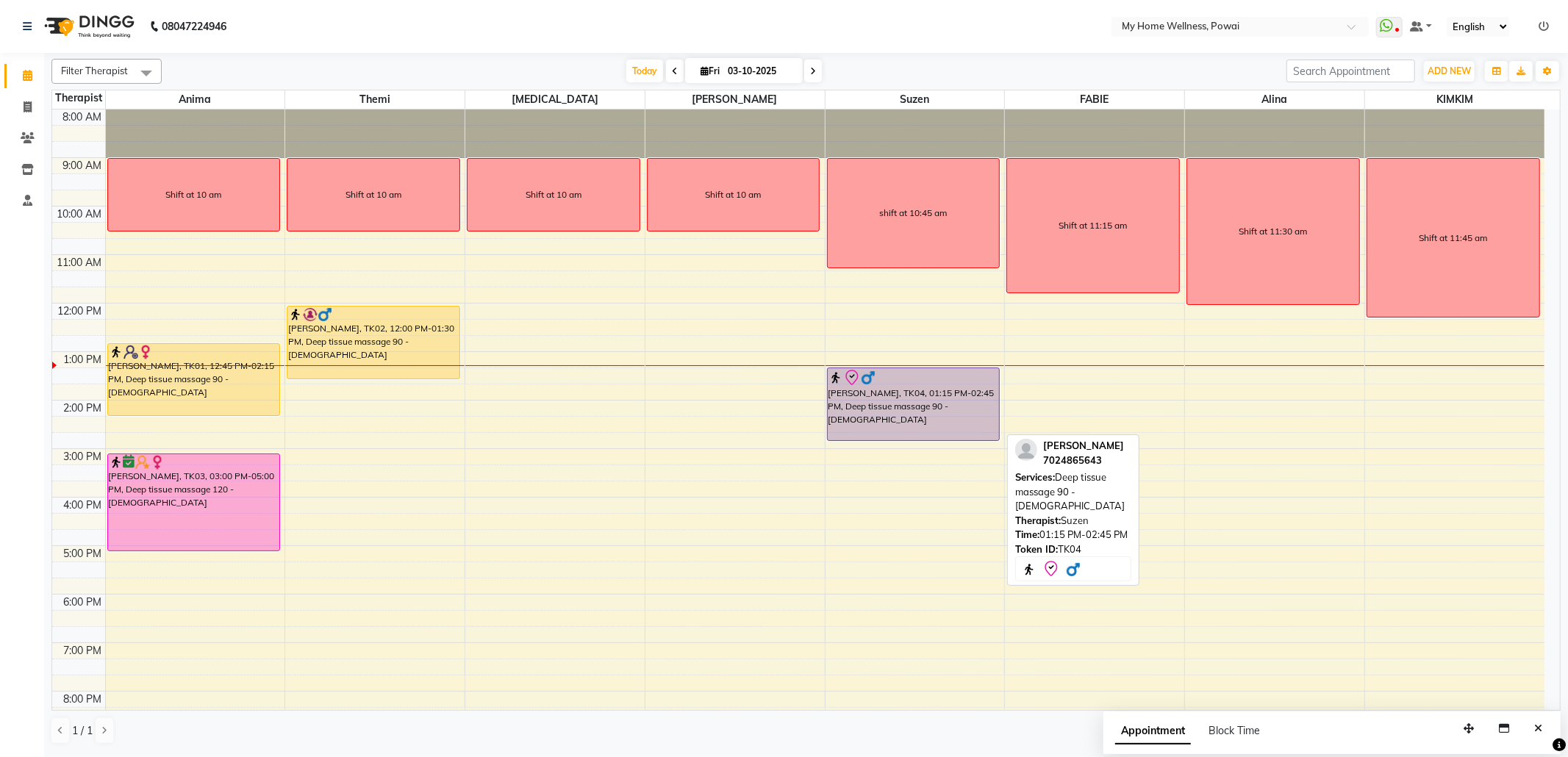
click at [953, 400] on div "[PERSON_NAME], TK04, 01:15 PM-02:45 PM, Deep tissue massage 90 - [DEMOGRAPHIC_D…" at bounding box center [914, 404] width 172 height 72
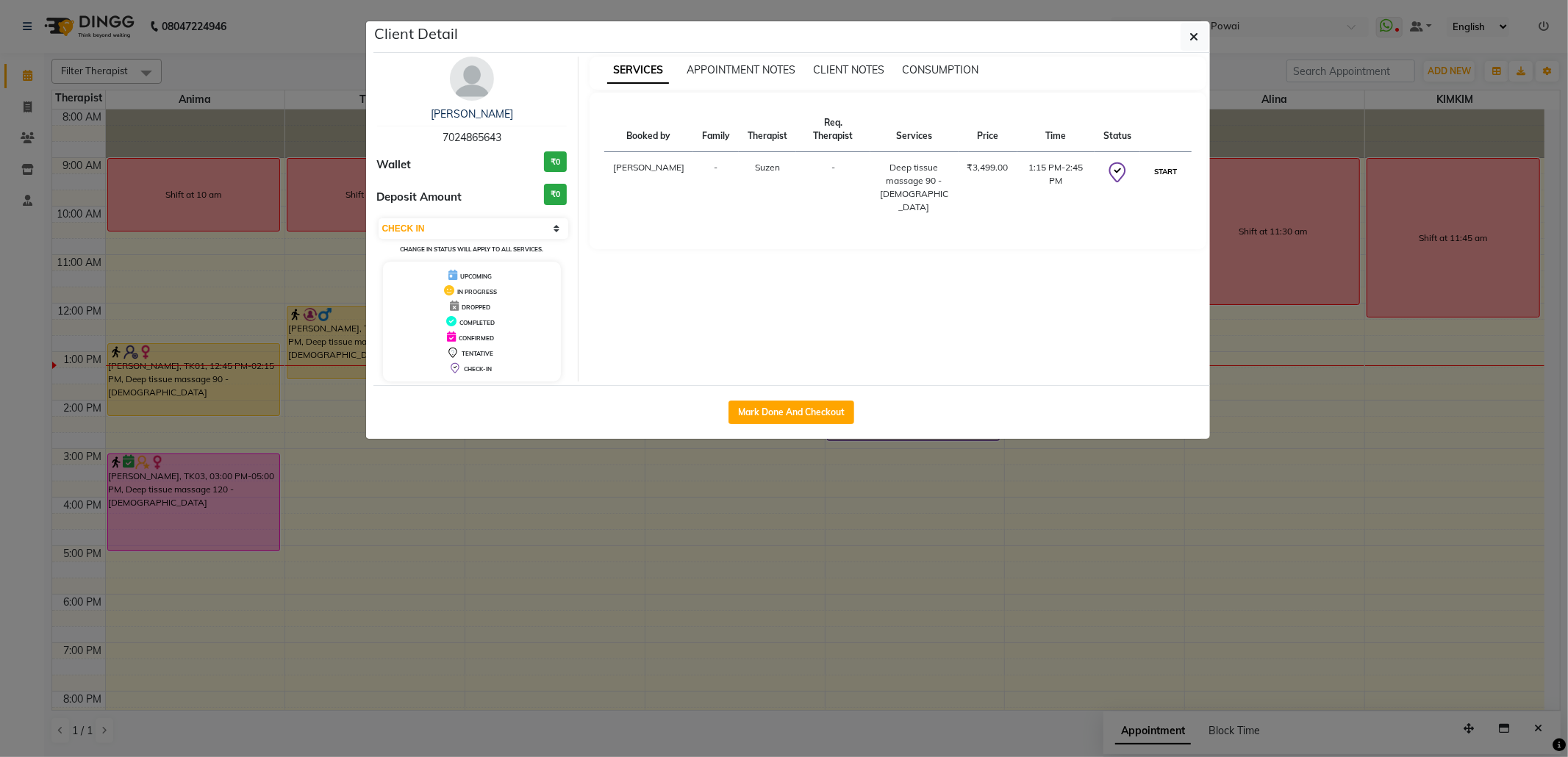
click at [1160, 173] on button "START" at bounding box center [1165, 171] width 30 height 18
select select "1"
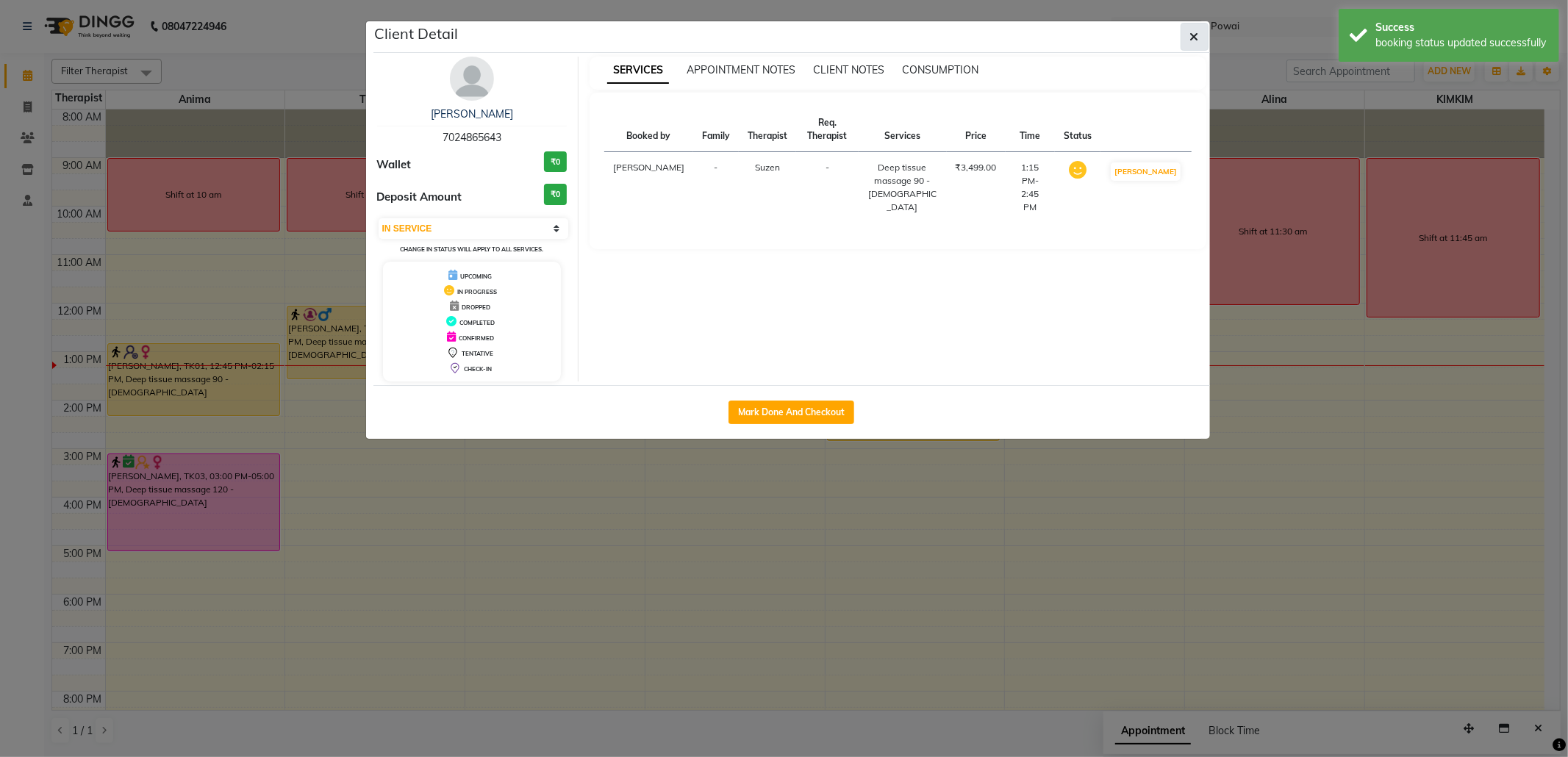
click at [1192, 29] on span "button" at bounding box center [1195, 37] width 9 height 15
